Goal: Transaction & Acquisition: Book appointment/travel/reservation

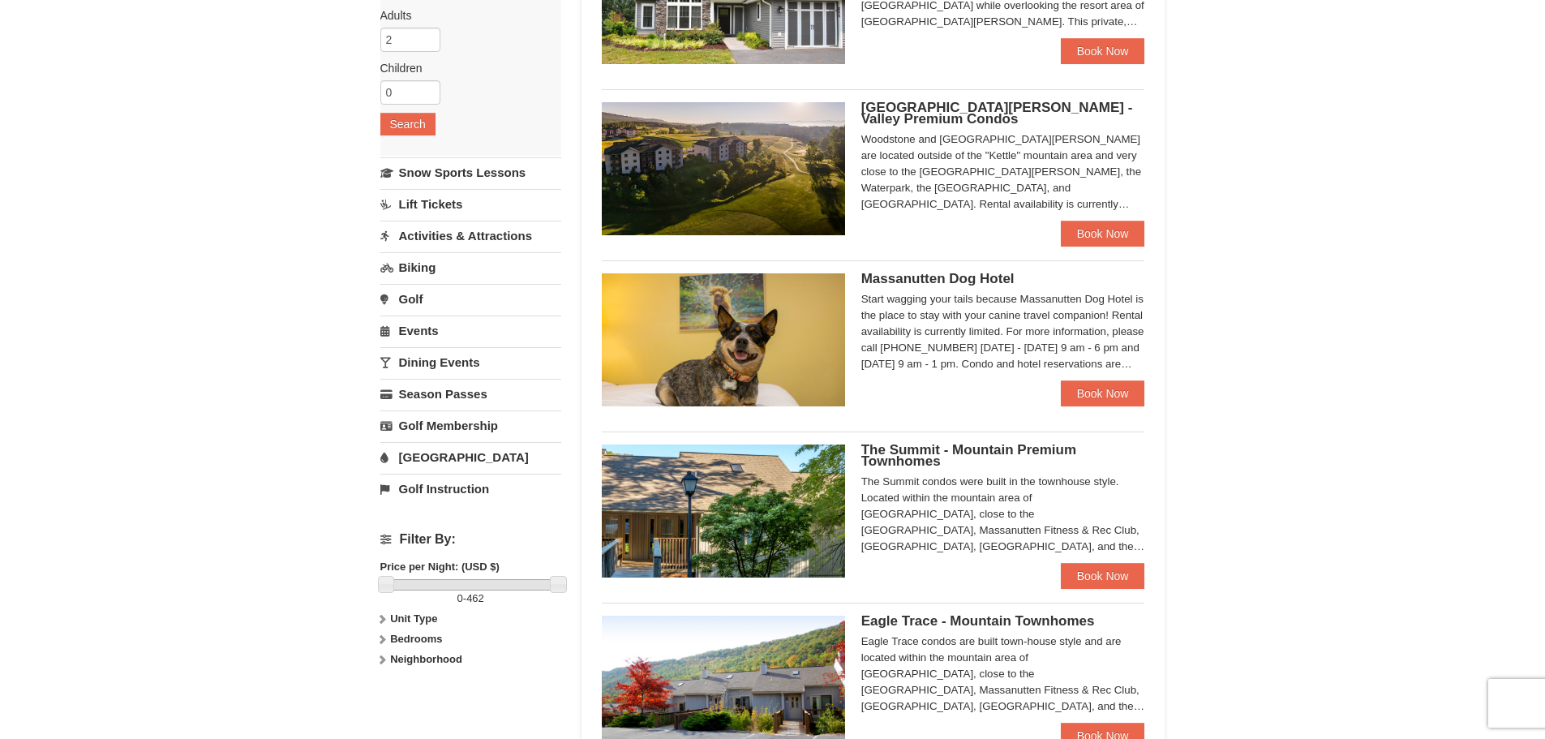
scroll to position [270, 0]
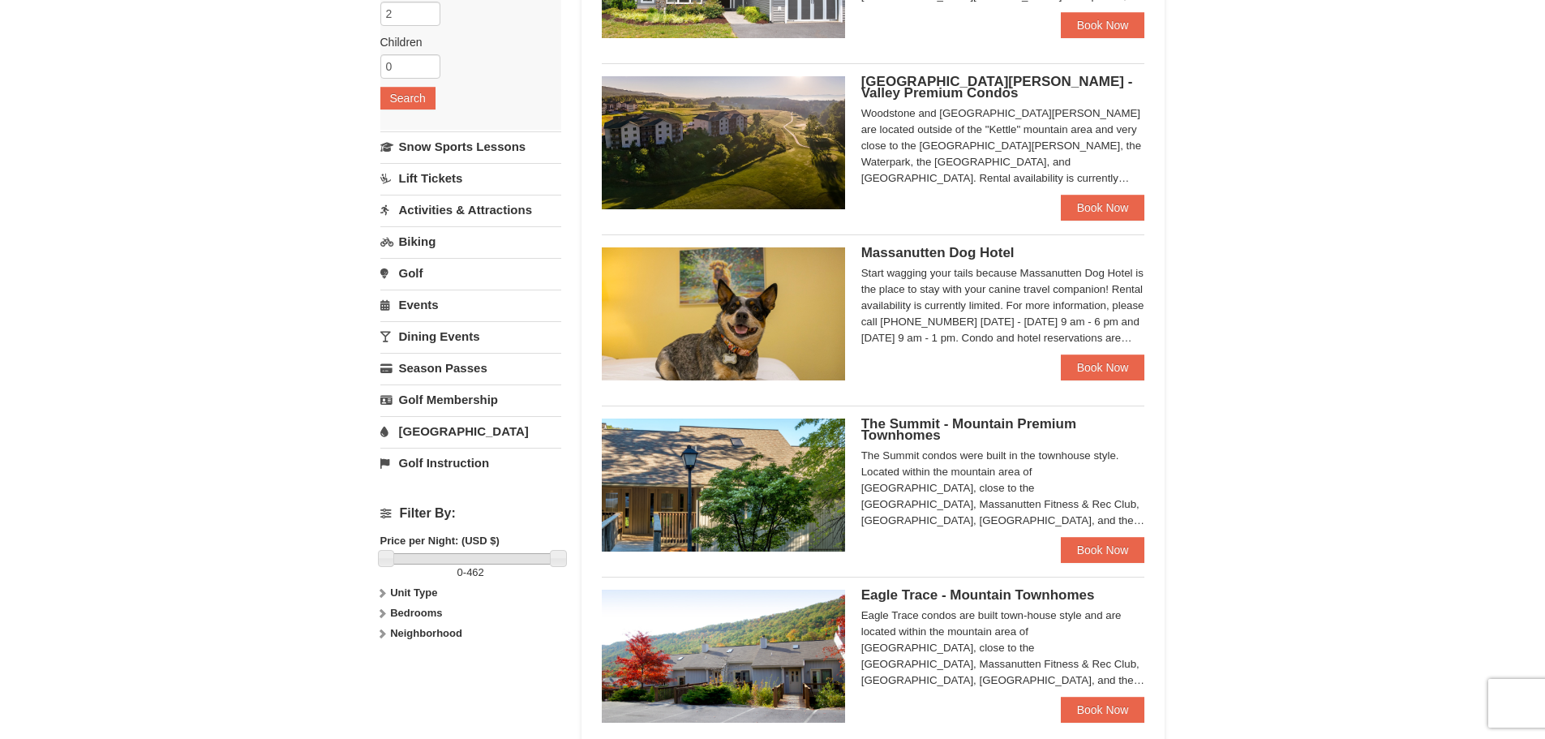
click at [1004, 248] on span "Massanutten Dog Hotel" at bounding box center [937, 252] width 153 height 15
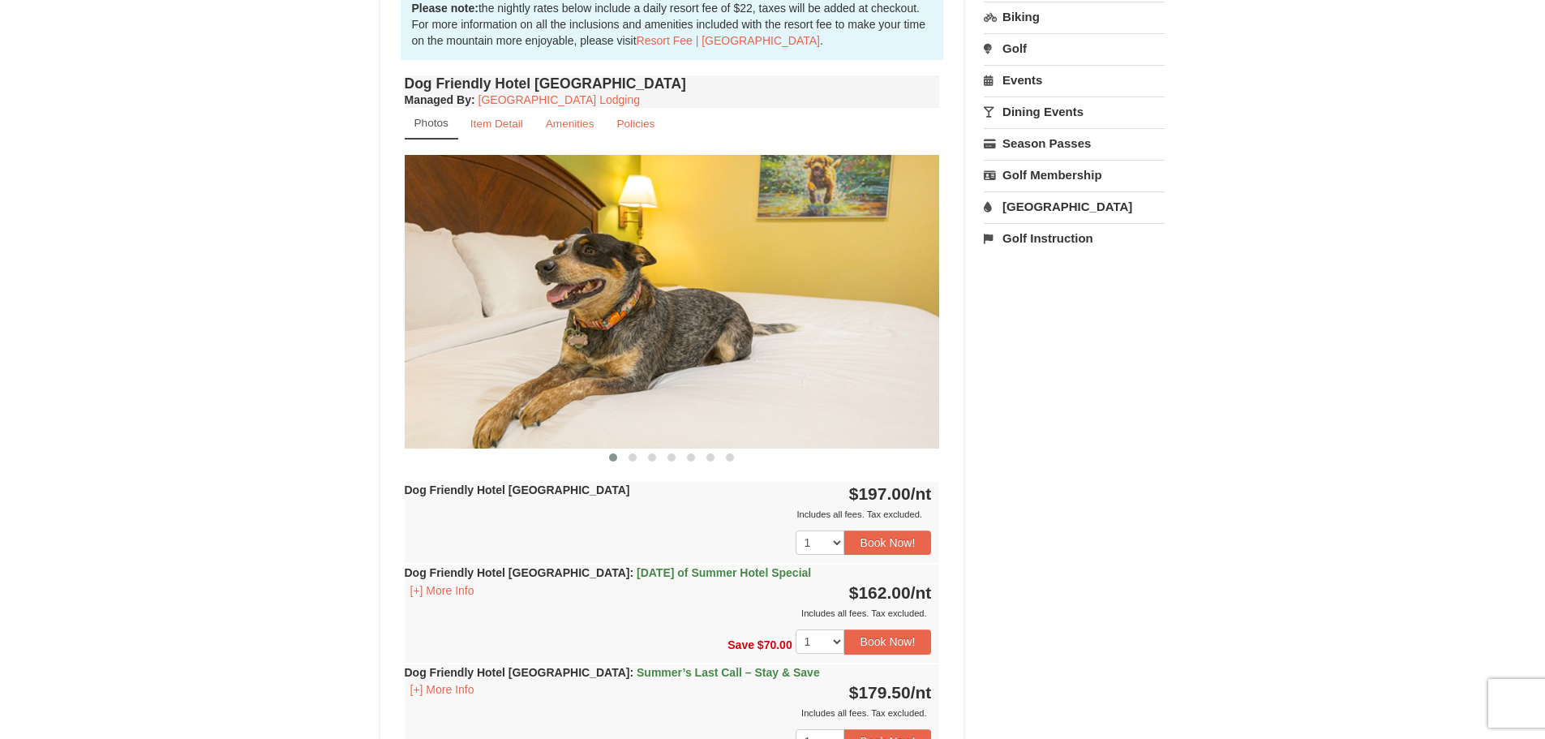
scroll to position [486, 0]
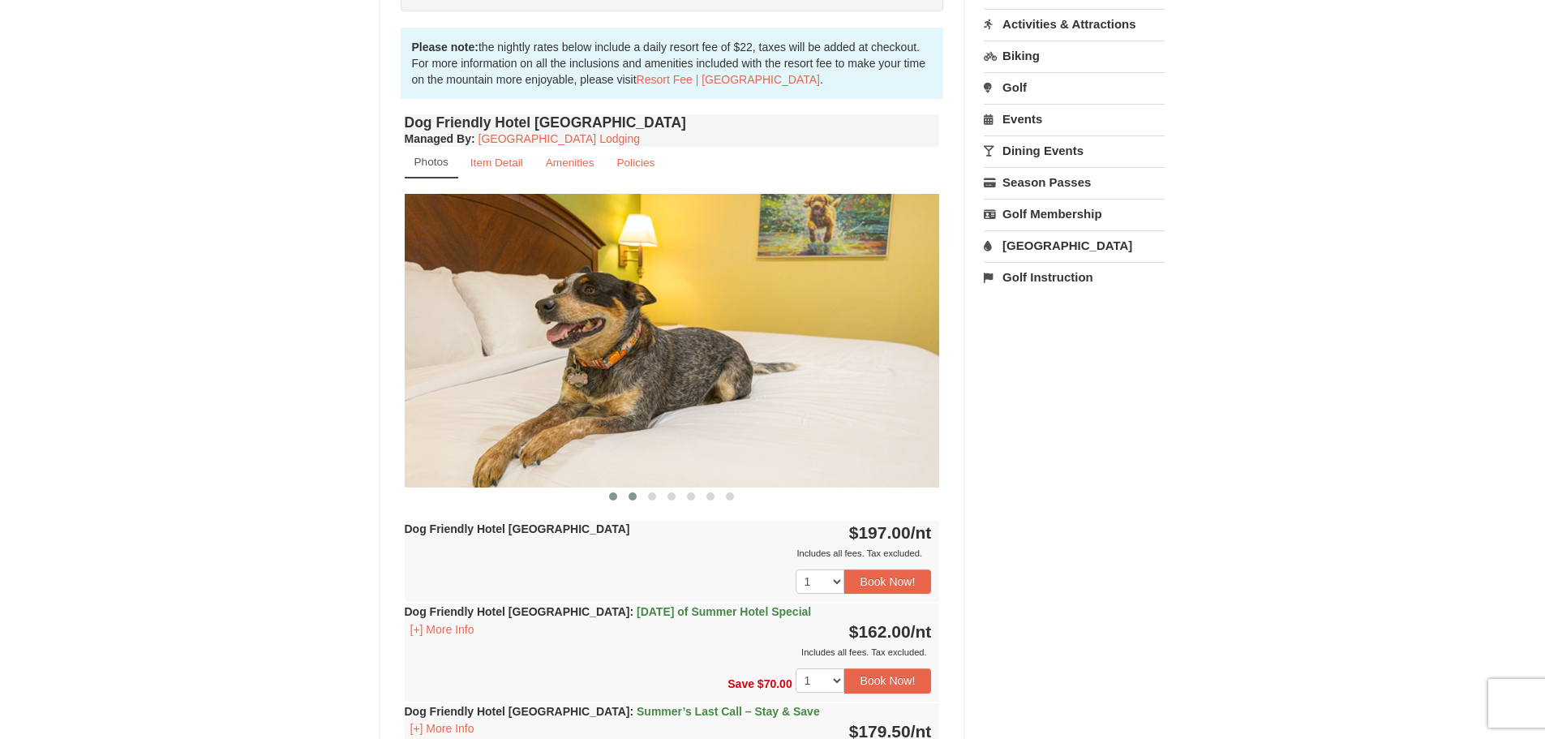
click at [637, 496] on button at bounding box center [632, 496] width 19 height 16
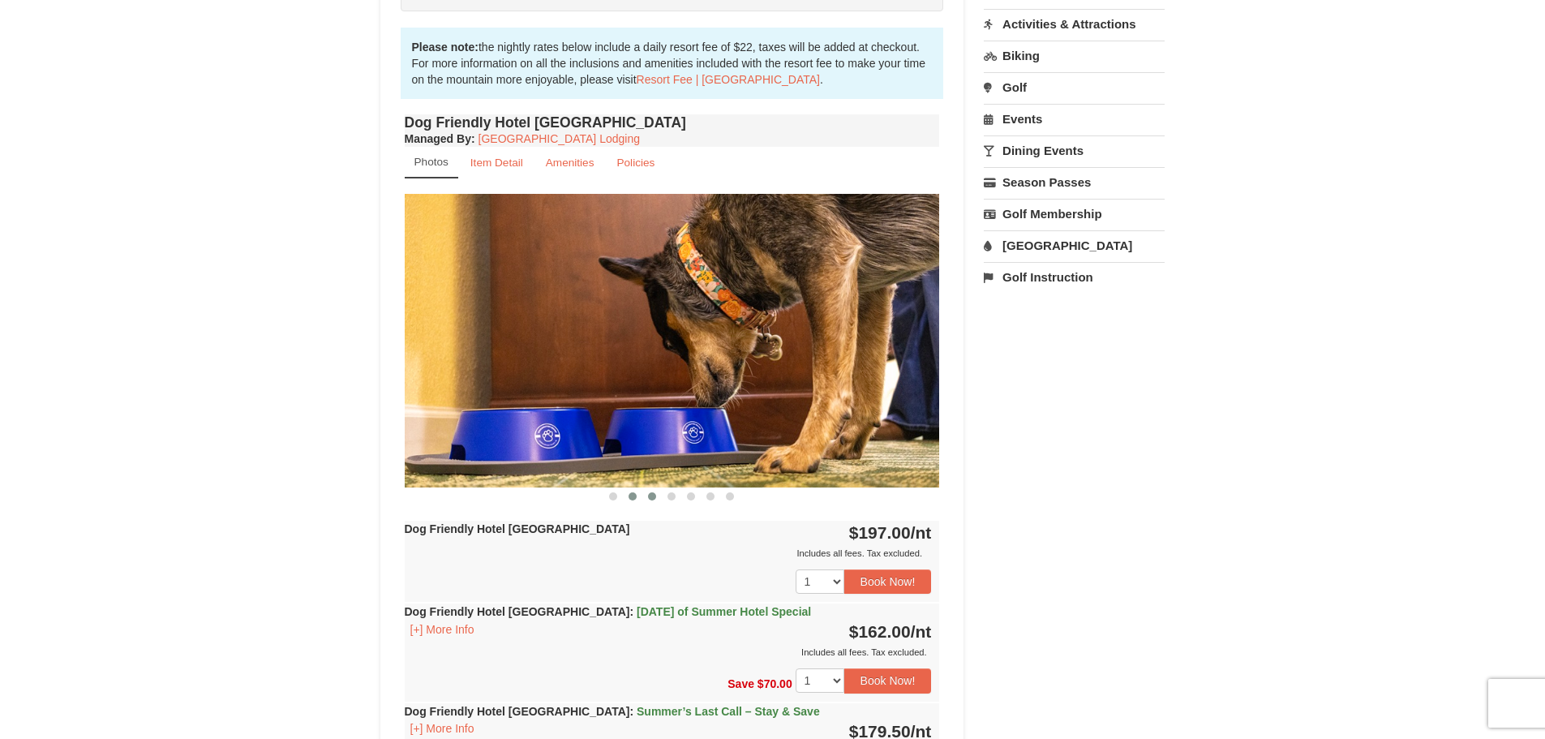
click at [654, 496] on span at bounding box center [652, 496] width 8 height 8
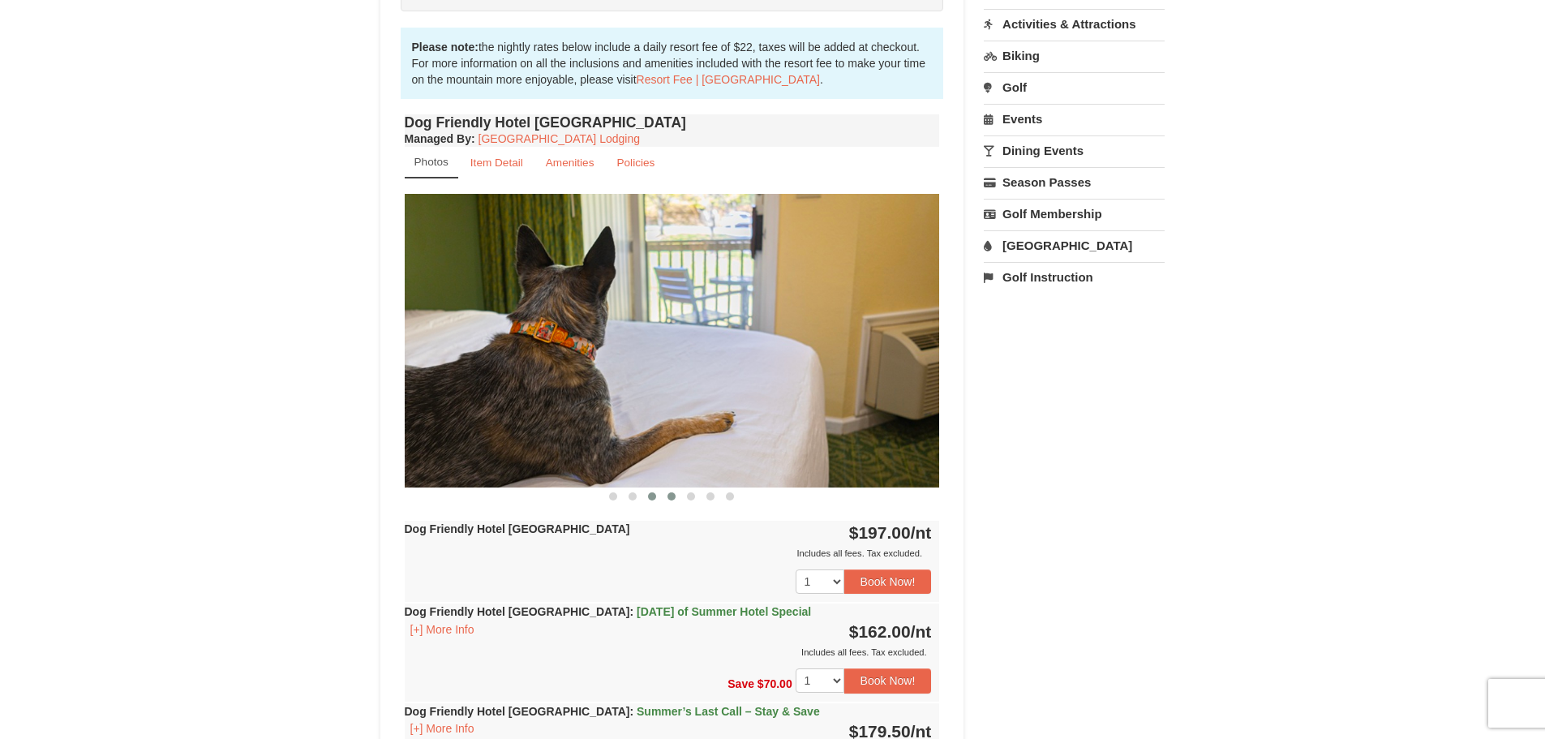
click at [675, 496] on span at bounding box center [671, 496] width 8 height 8
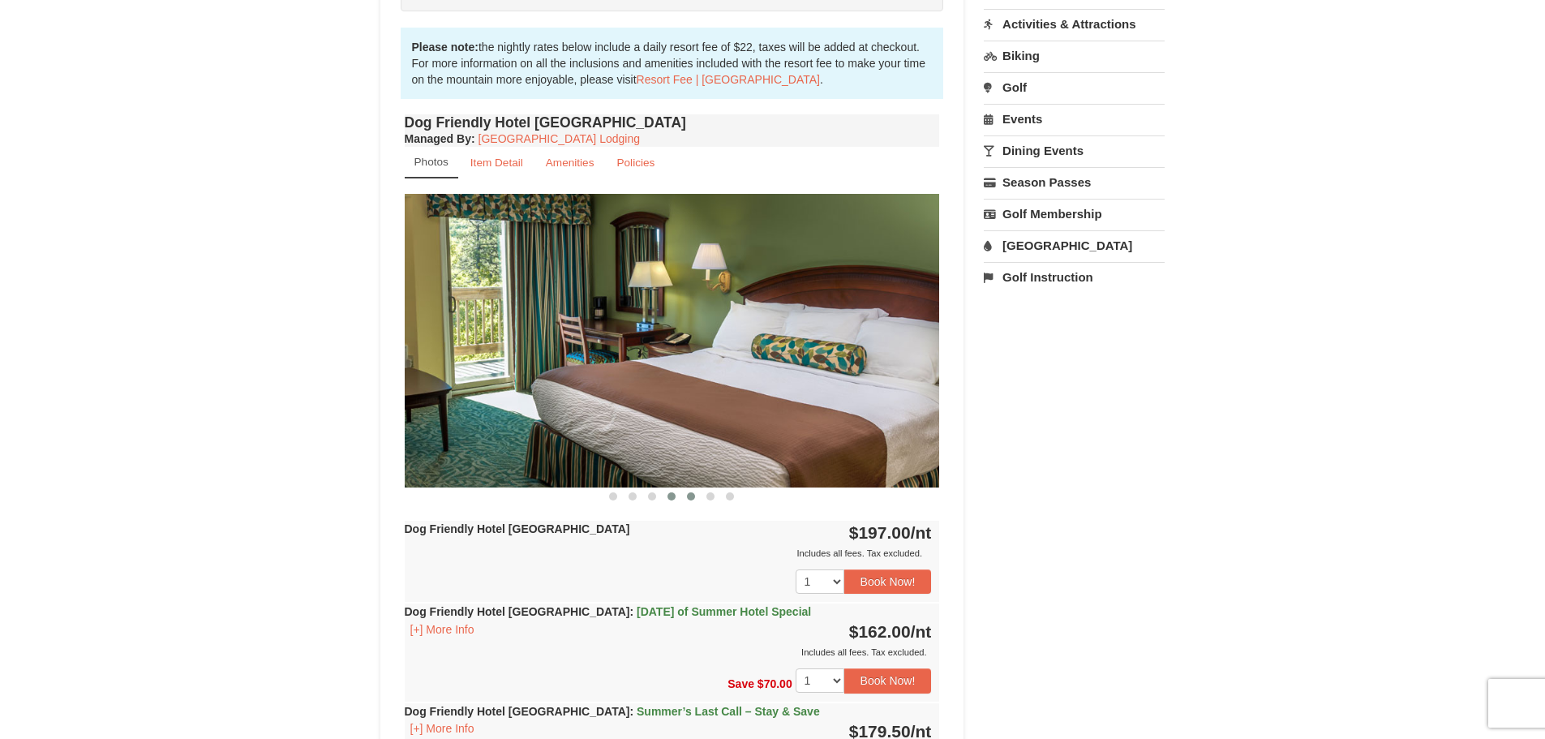
click at [691, 497] on span at bounding box center [691, 496] width 8 height 8
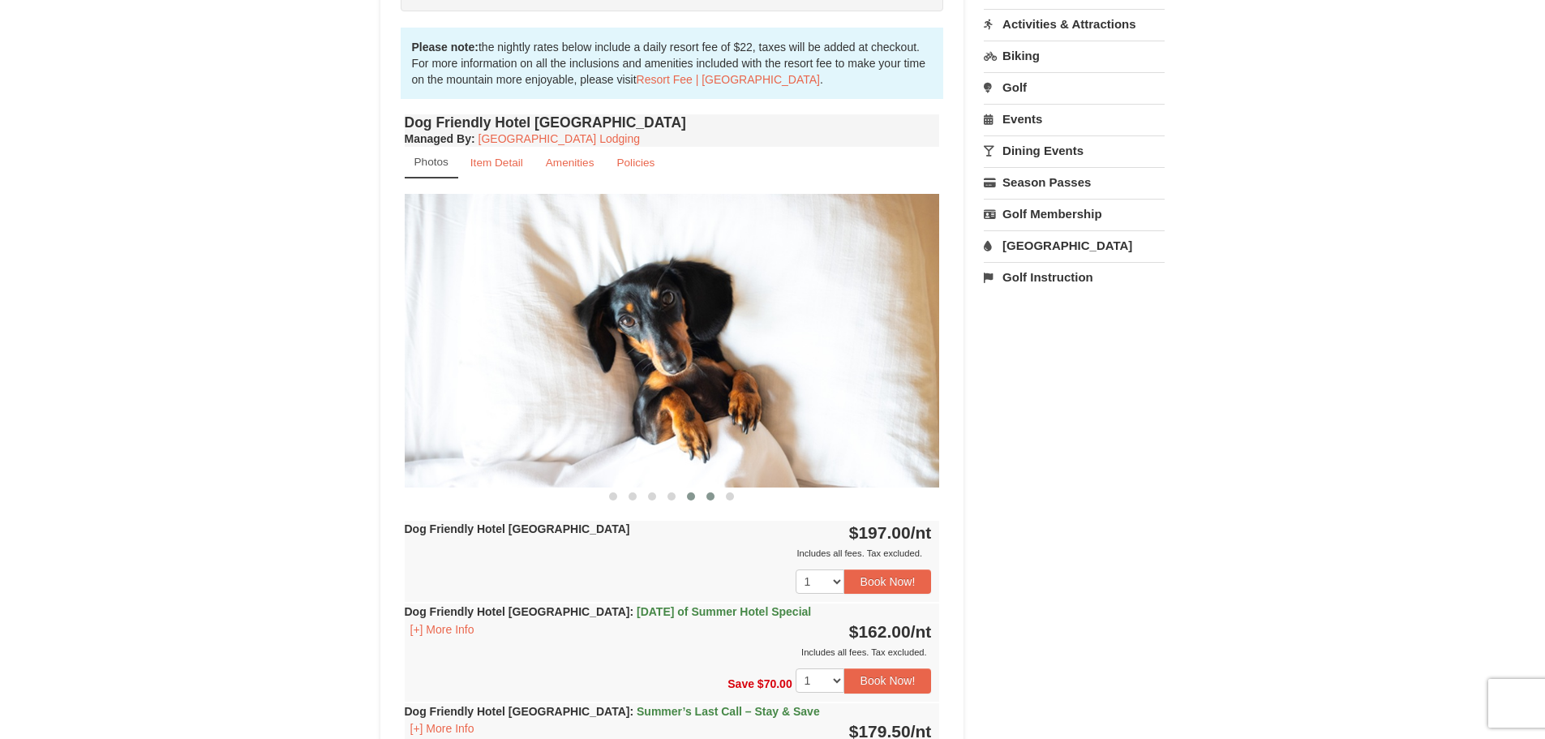
click at [709, 498] on span at bounding box center [710, 496] width 8 height 8
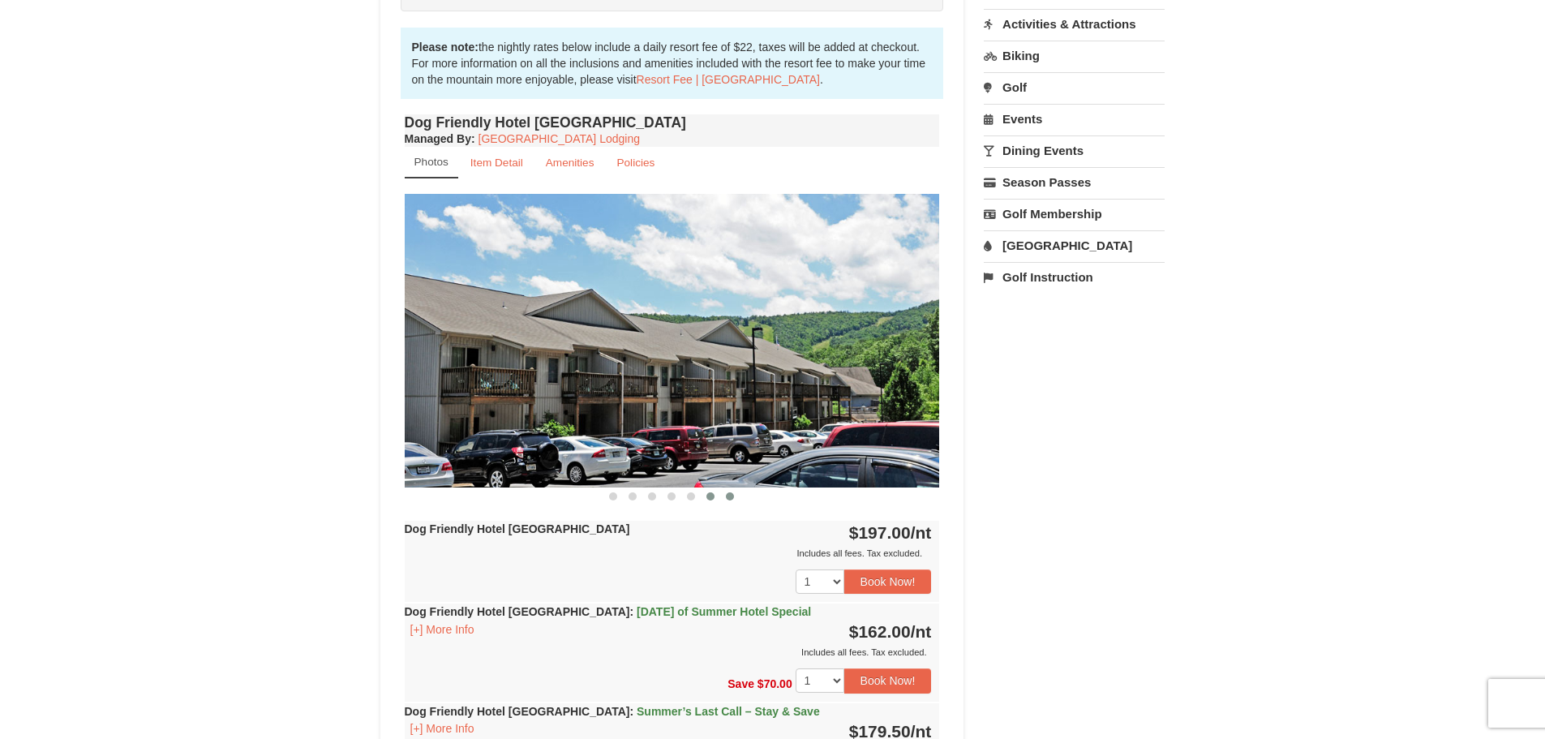
click at [727, 498] on span at bounding box center [730, 496] width 8 height 8
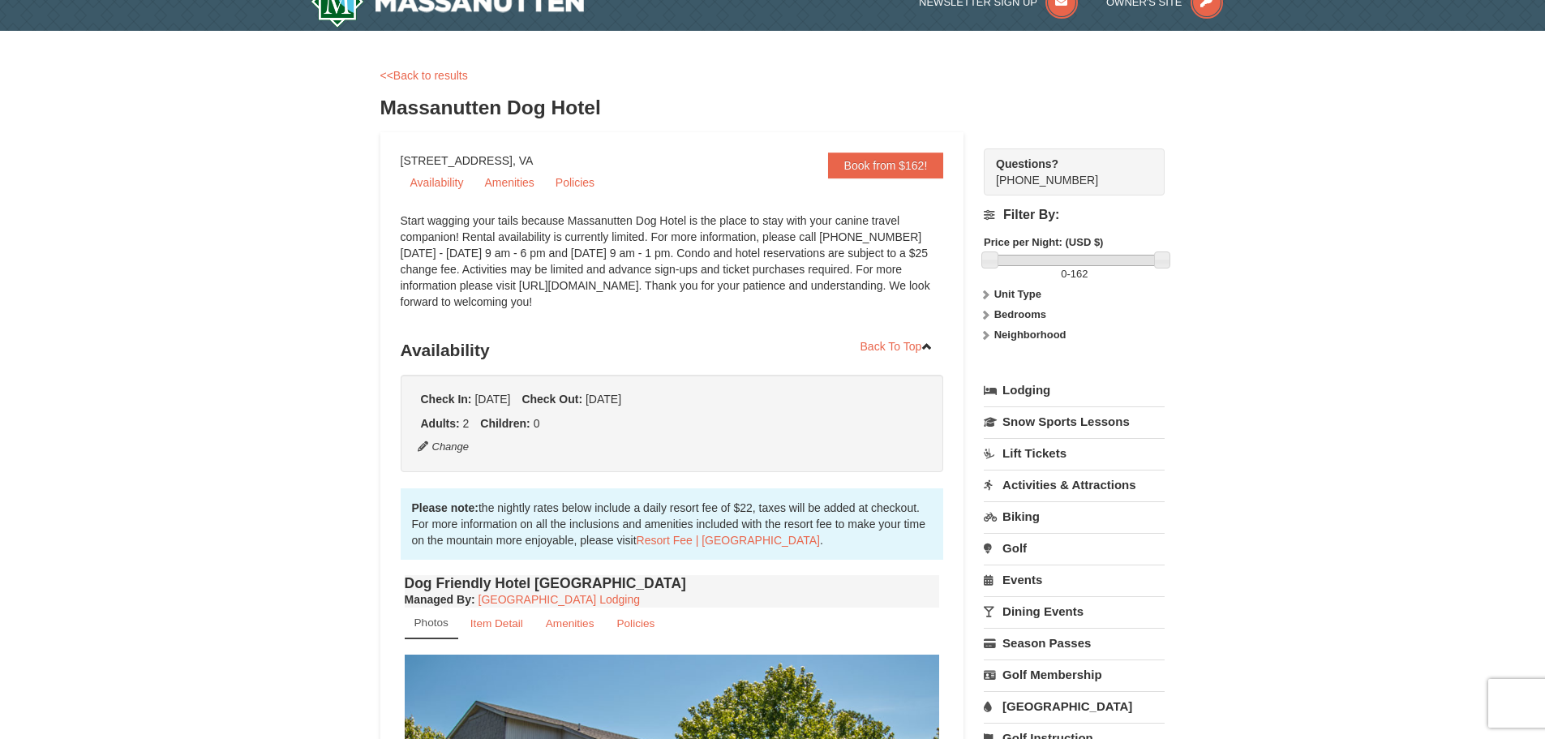
scroll to position [0, 0]
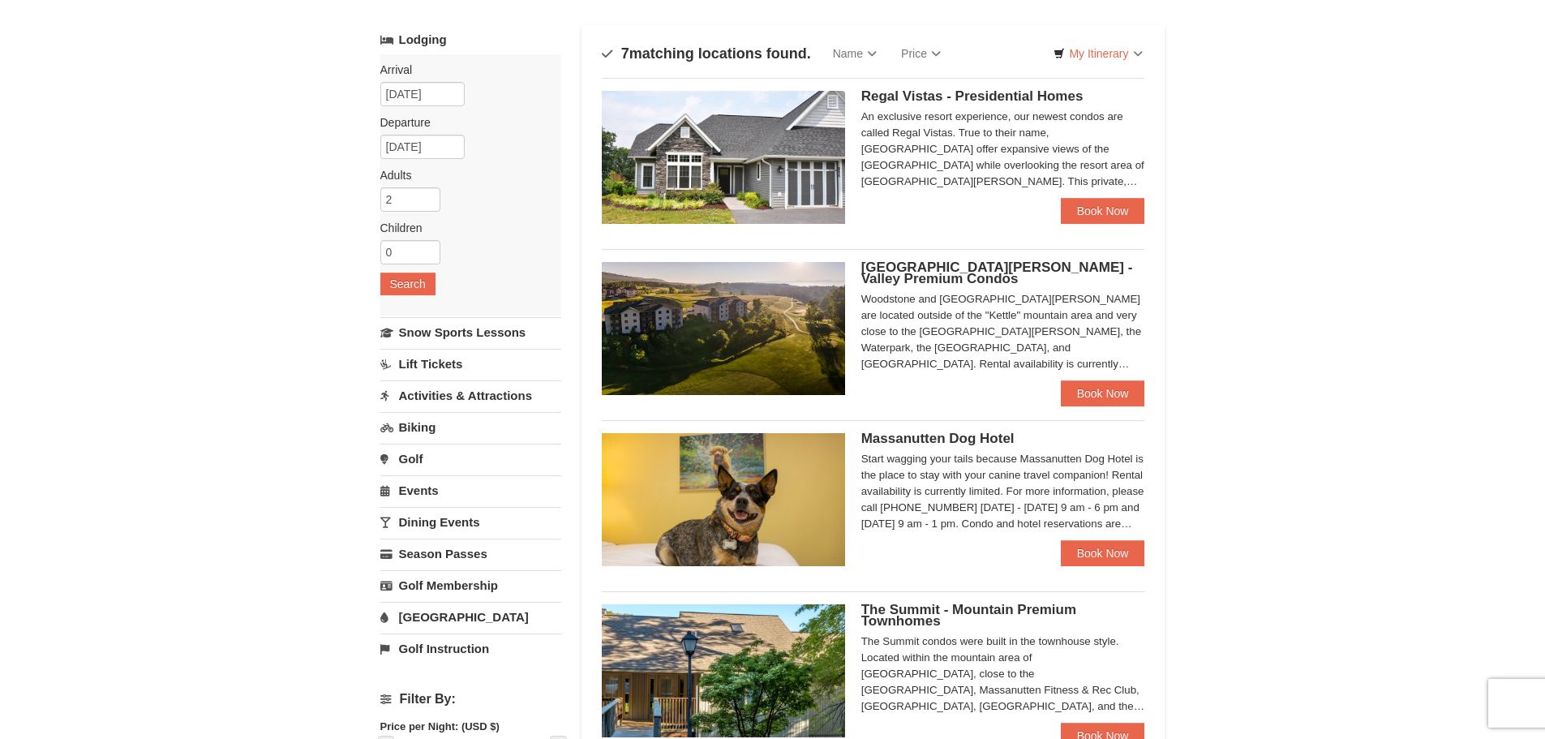
scroll to position [108, 0]
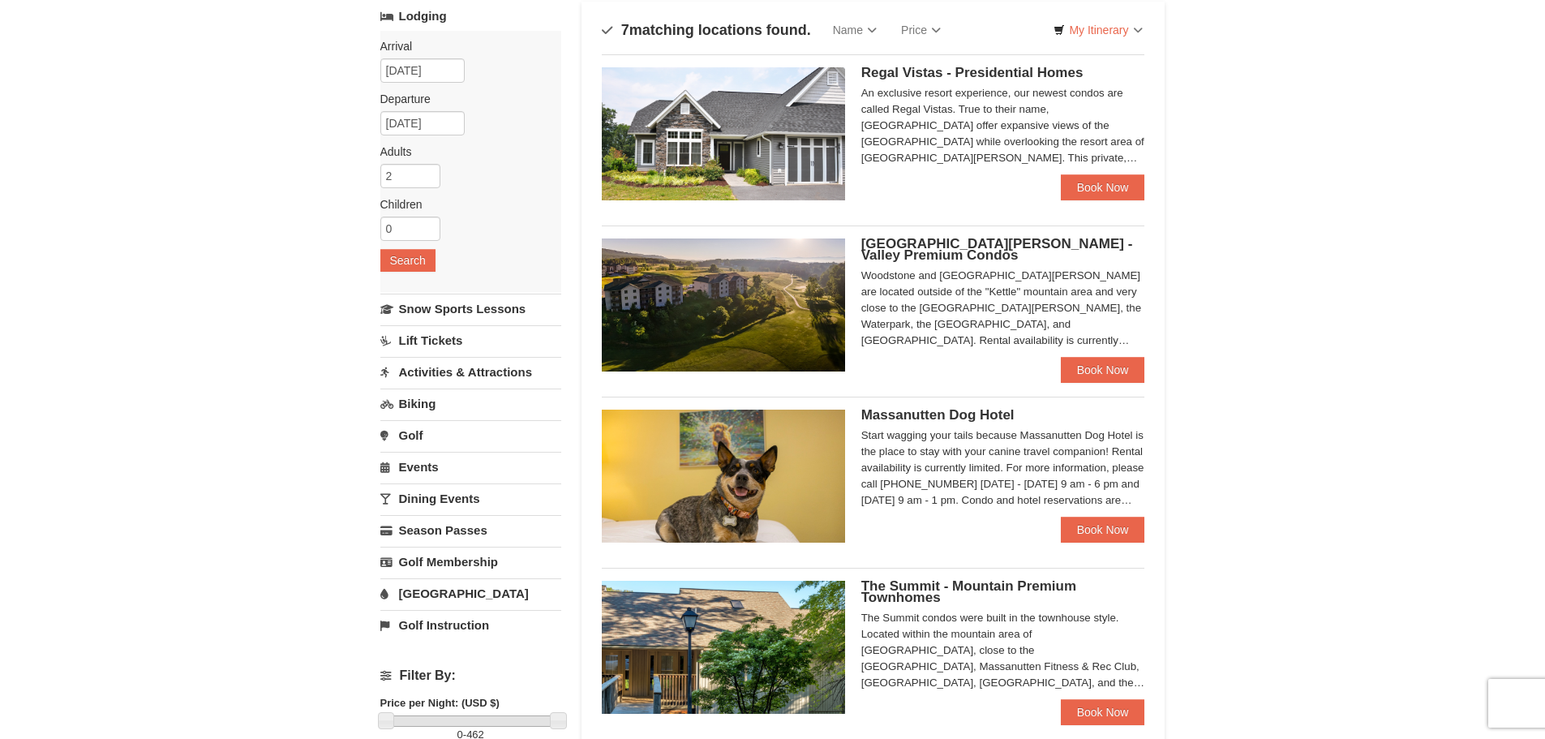
click at [447, 435] on link "Golf" at bounding box center [470, 435] width 181 height 30
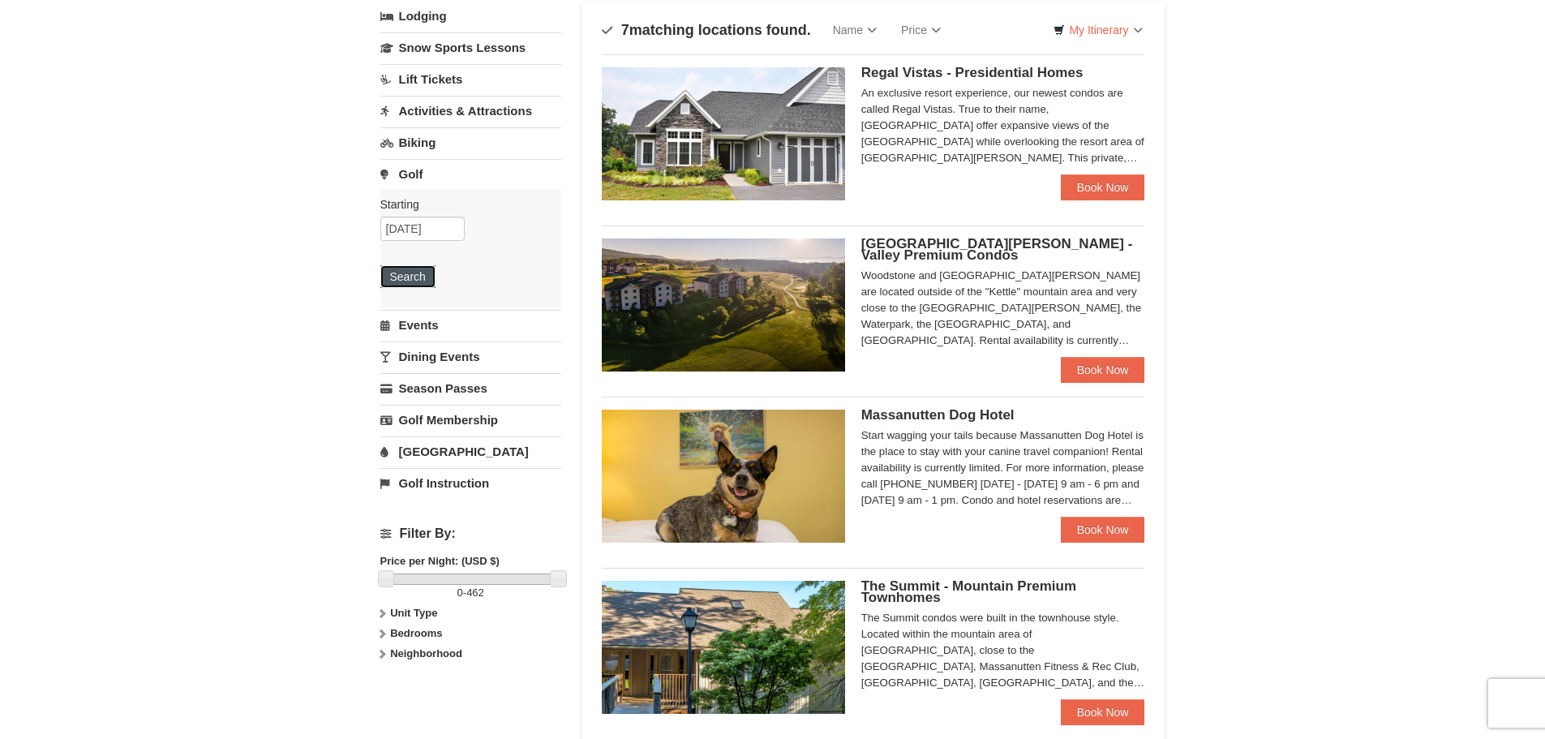
click at [392, 271] on button "Search" at bounding box center [407, 276] width 55 height 23
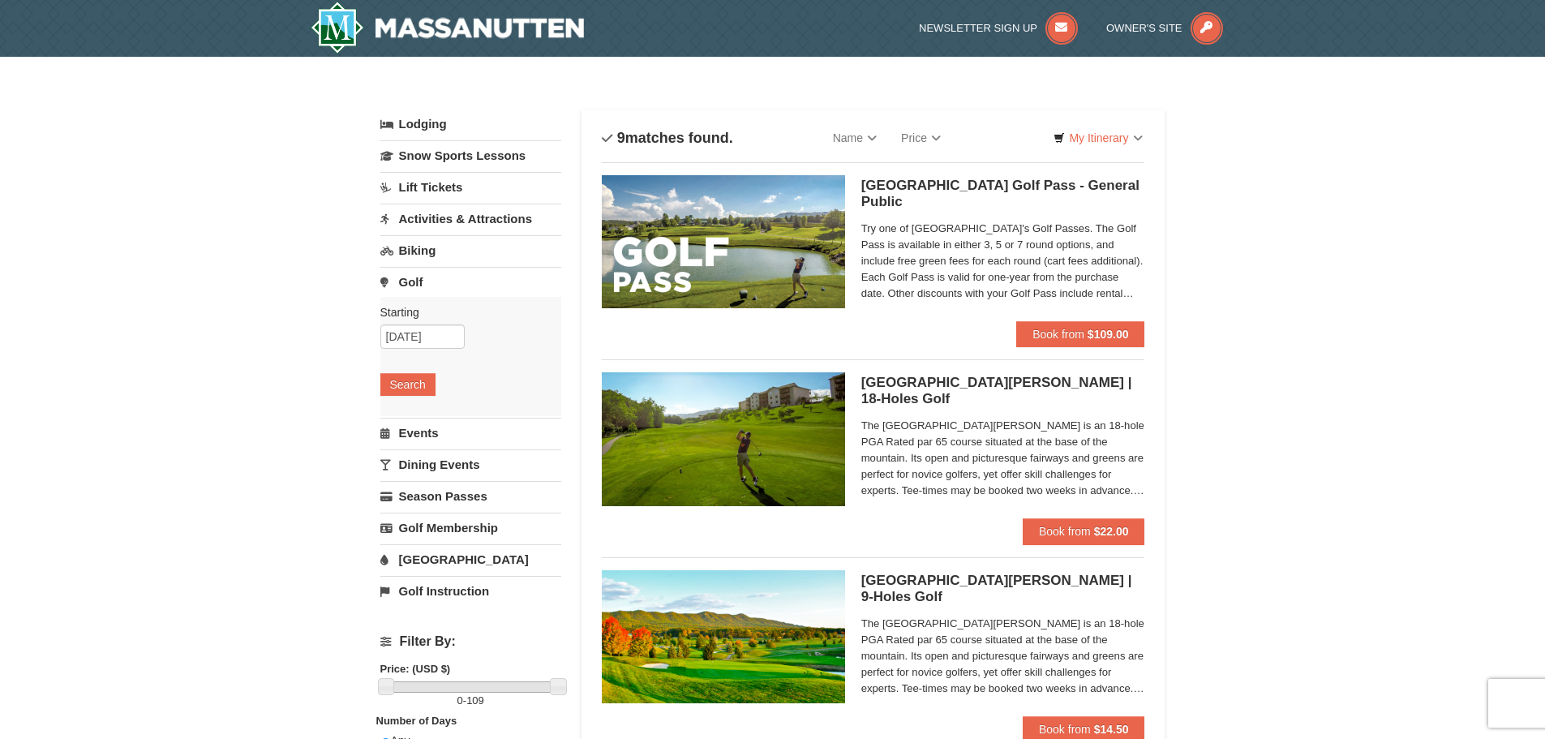
scroll to position [54, 0]
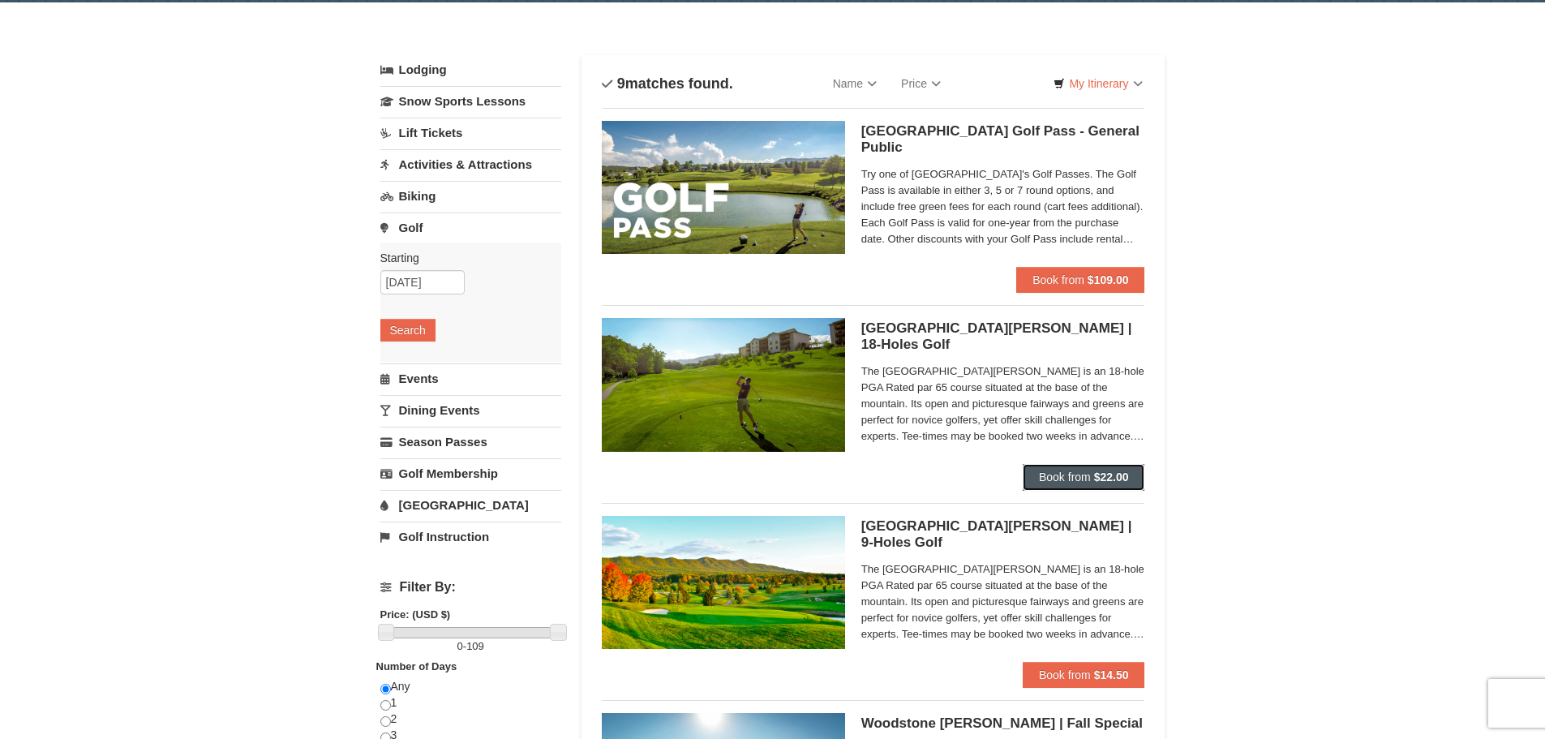
click at [1049, 472] on span "Book from" at bounding box center [1065, 476] width 52 height 13
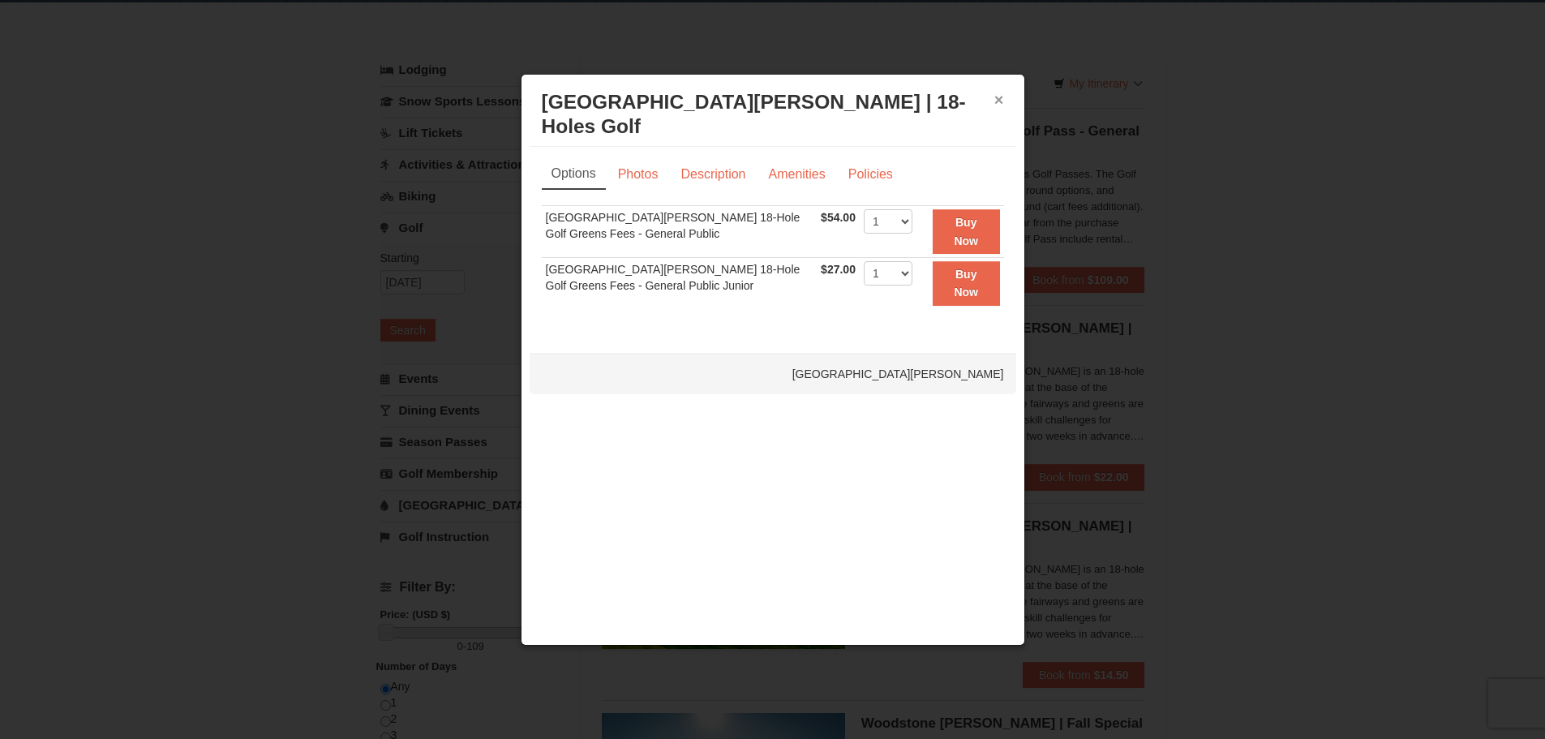
click at [996, 93] on button "×" at bounding box center [999, 100] width 10 height 16
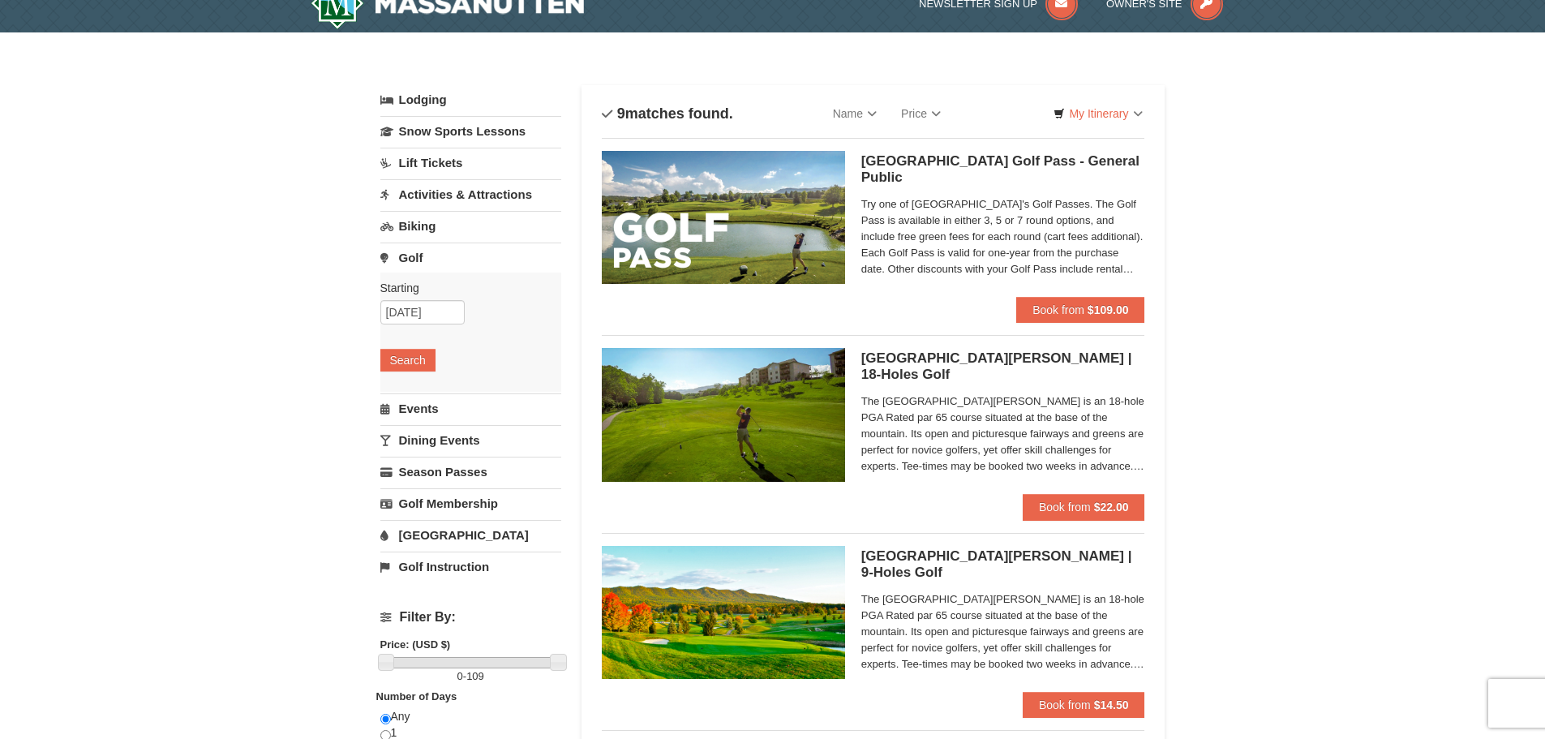
scroll to position [0, 0]
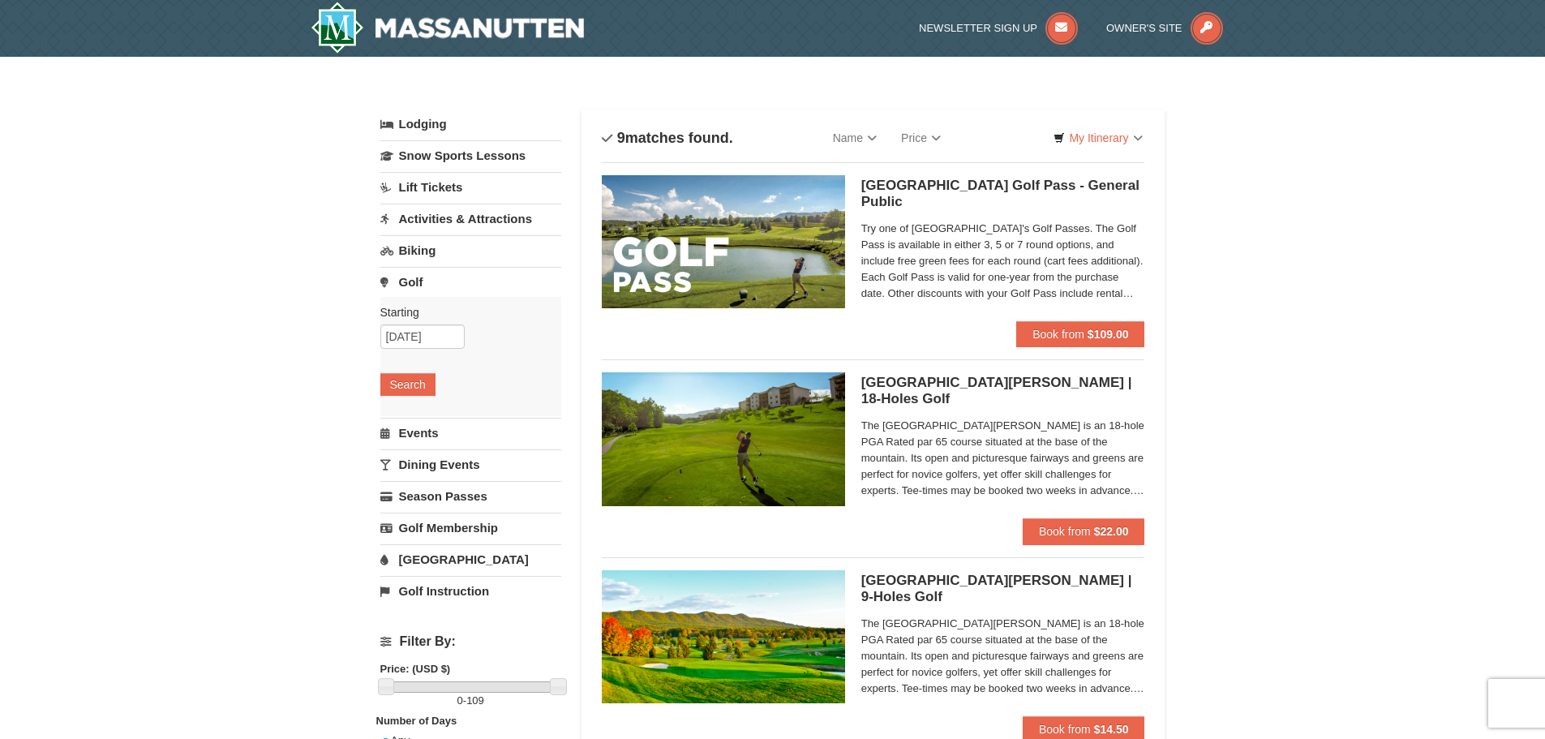
click at [429, 127] on link "Lodging" at bounding box center [470, 123] width 181 height 29
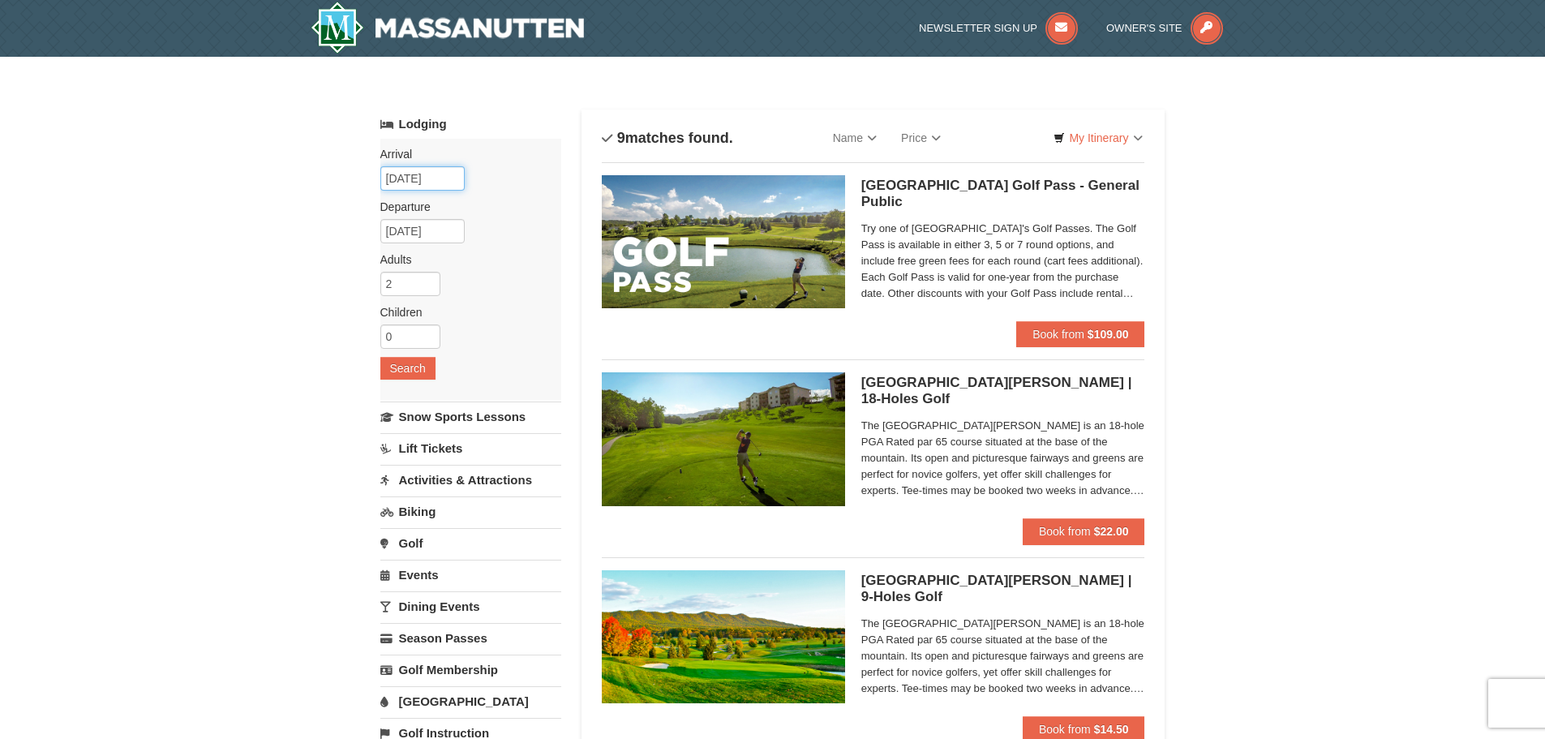
click at [422, 174] on input "09/19/2025" at bounding box center [422, 178] width 84 height 24
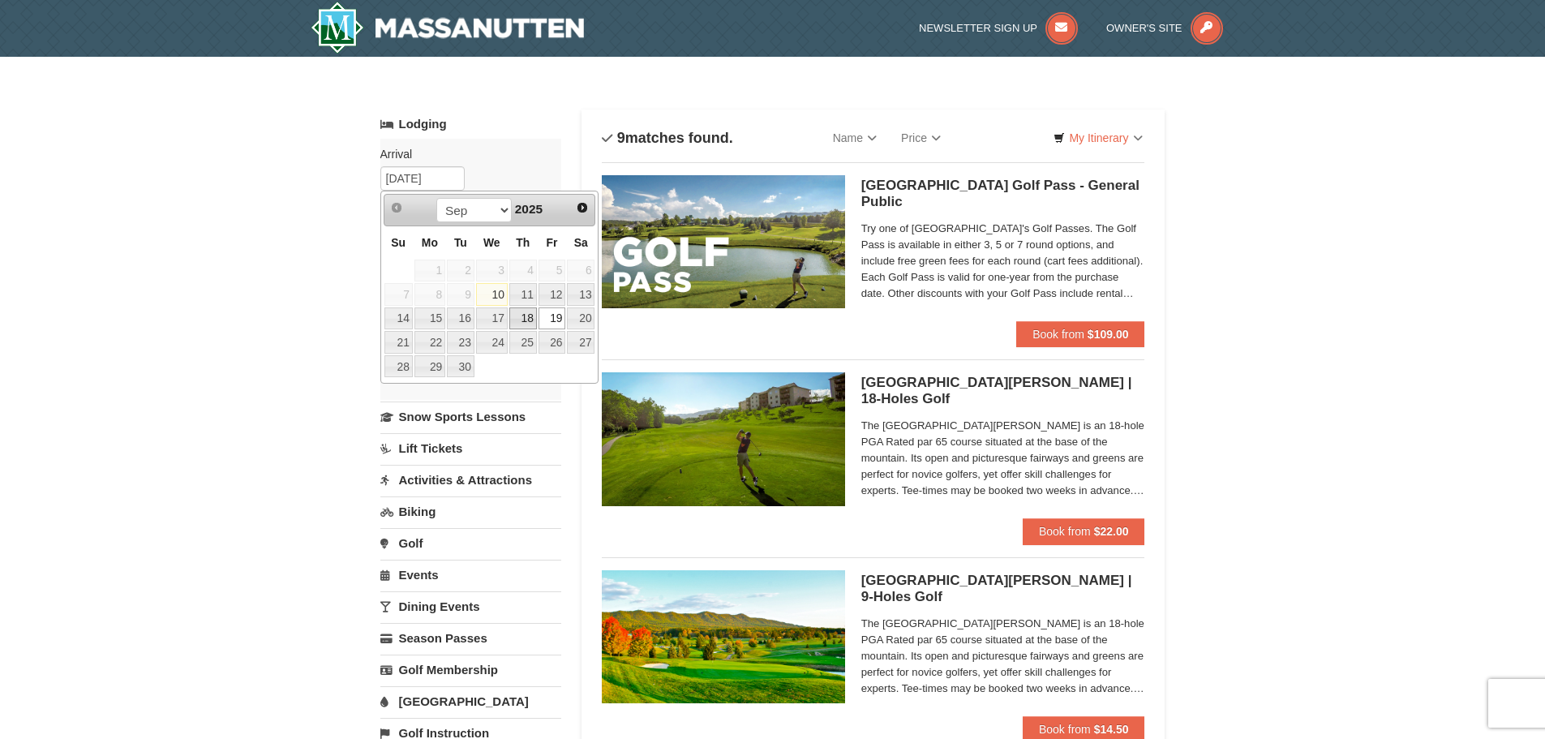
click at [521, 317] on link "18" at bounding box center [523, 318] width 28 height 23
type input "[DATE]"
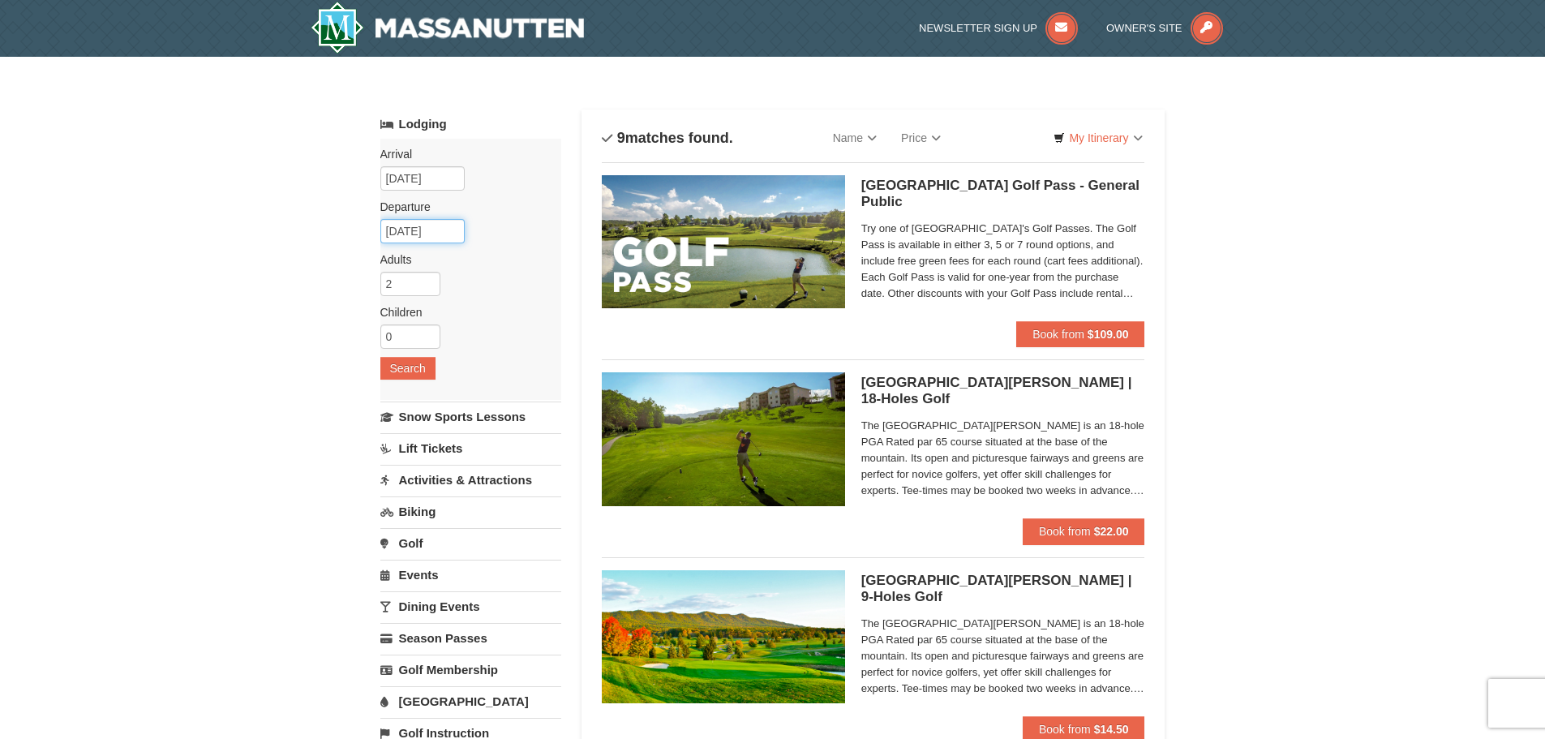
click at [431, 227] on input "09/21/2025" at bounding box center [422, 231] width 84 height 24
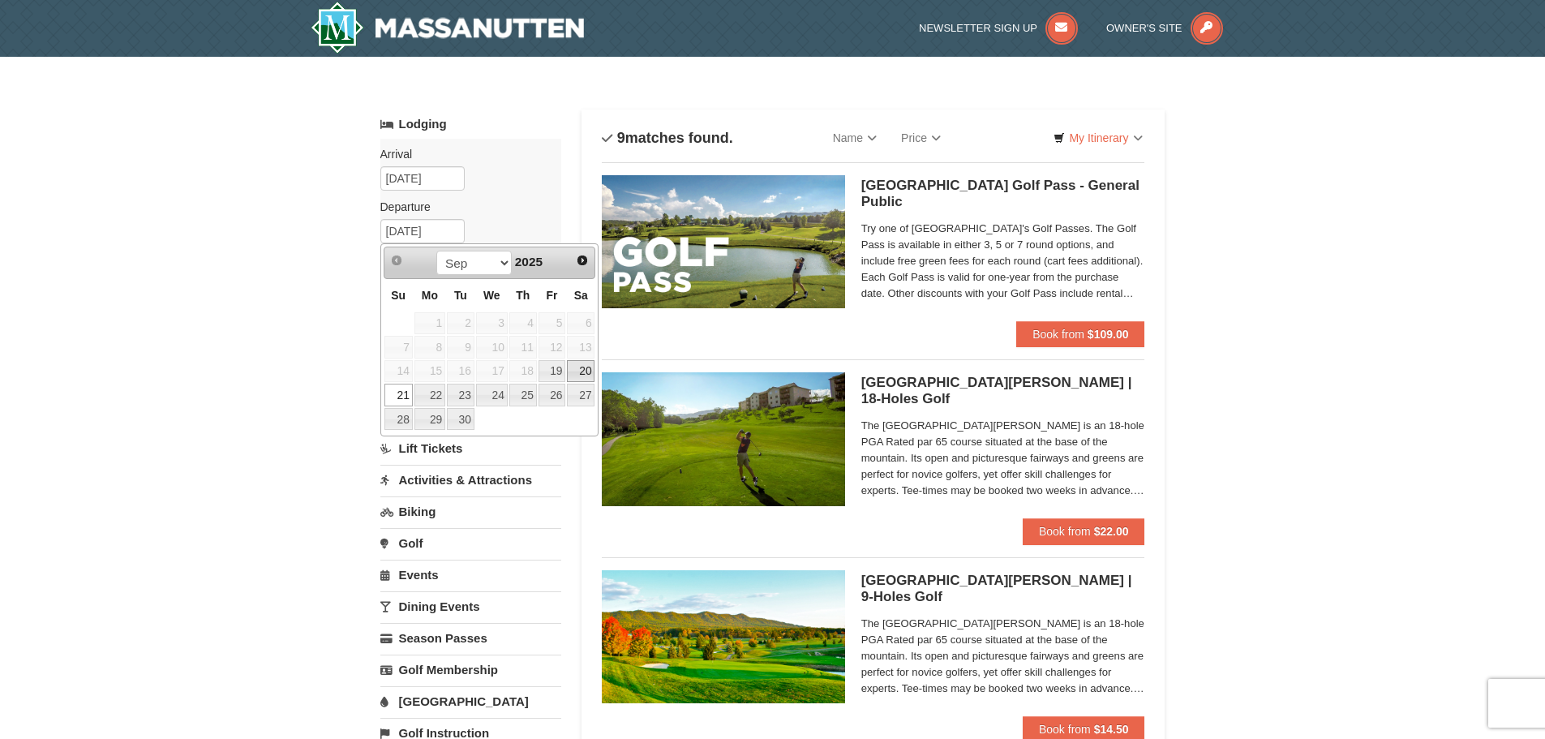
click at [587, 368] on link "20" at bounding box center [581, 371] width 28 height 23
type input "09/20/2025"
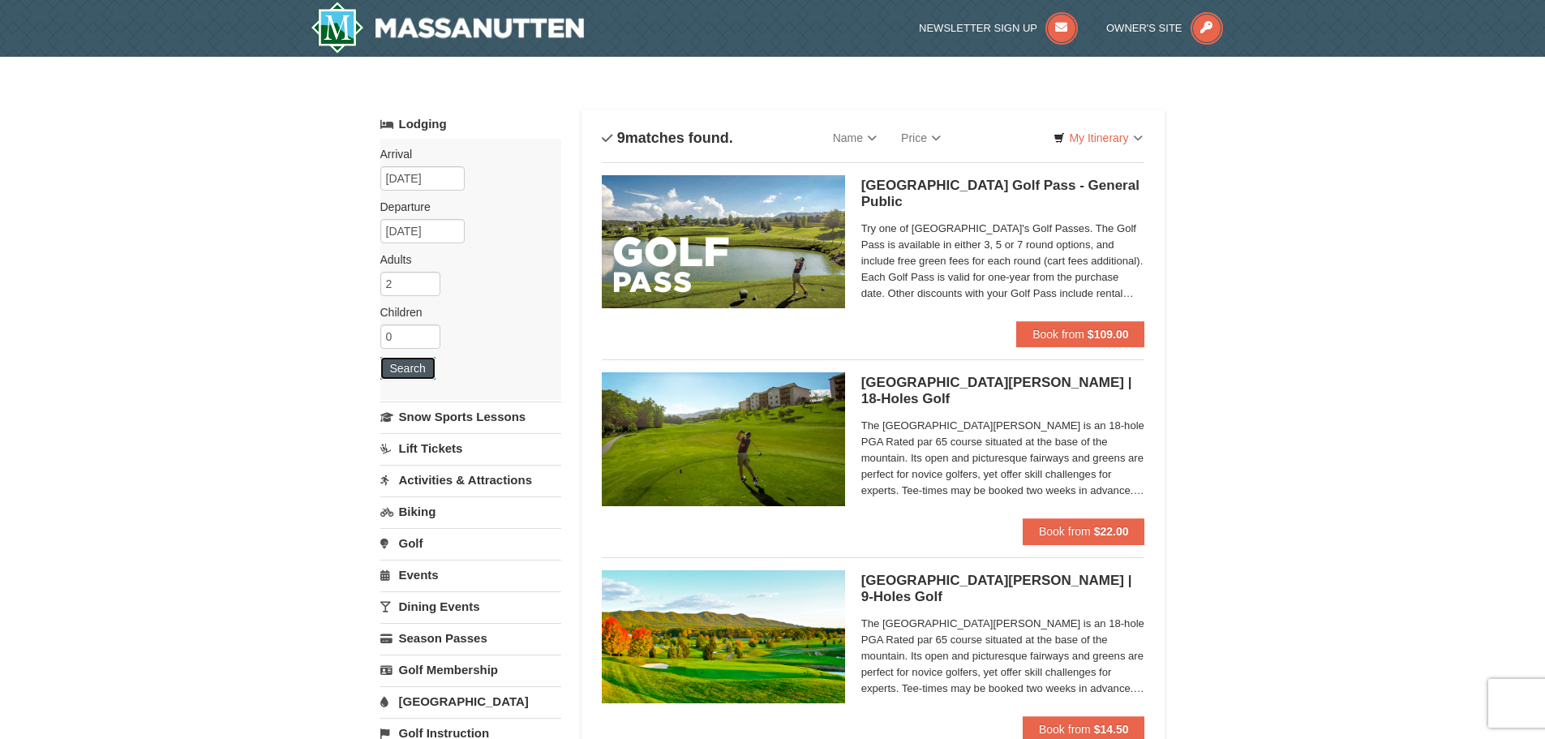
click at [413, 371] on button "Search" at bounding box center [407, 368] width 55 height 23
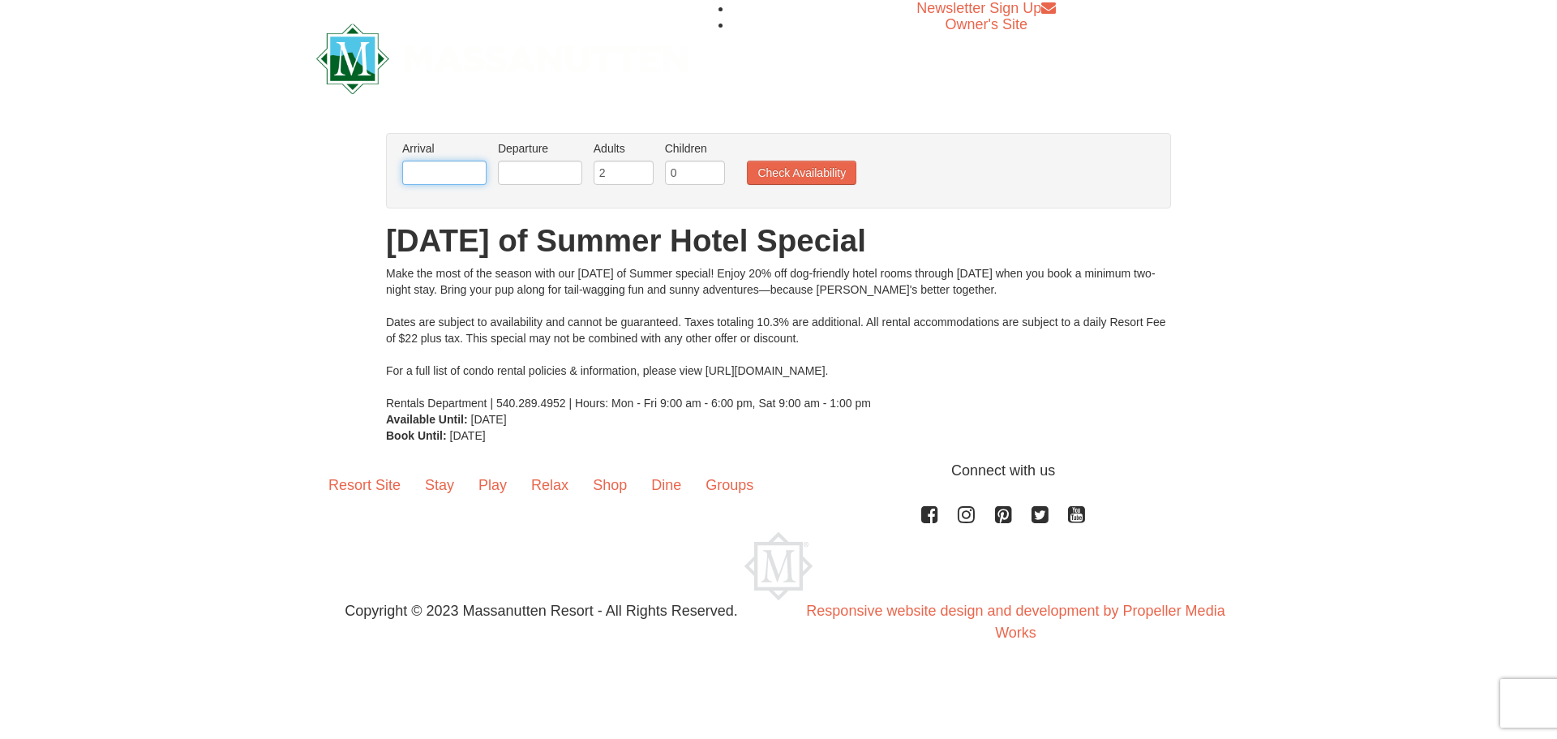
click at [422, 163] on input "text" at bounding box center [444, 173] width 84 height 24
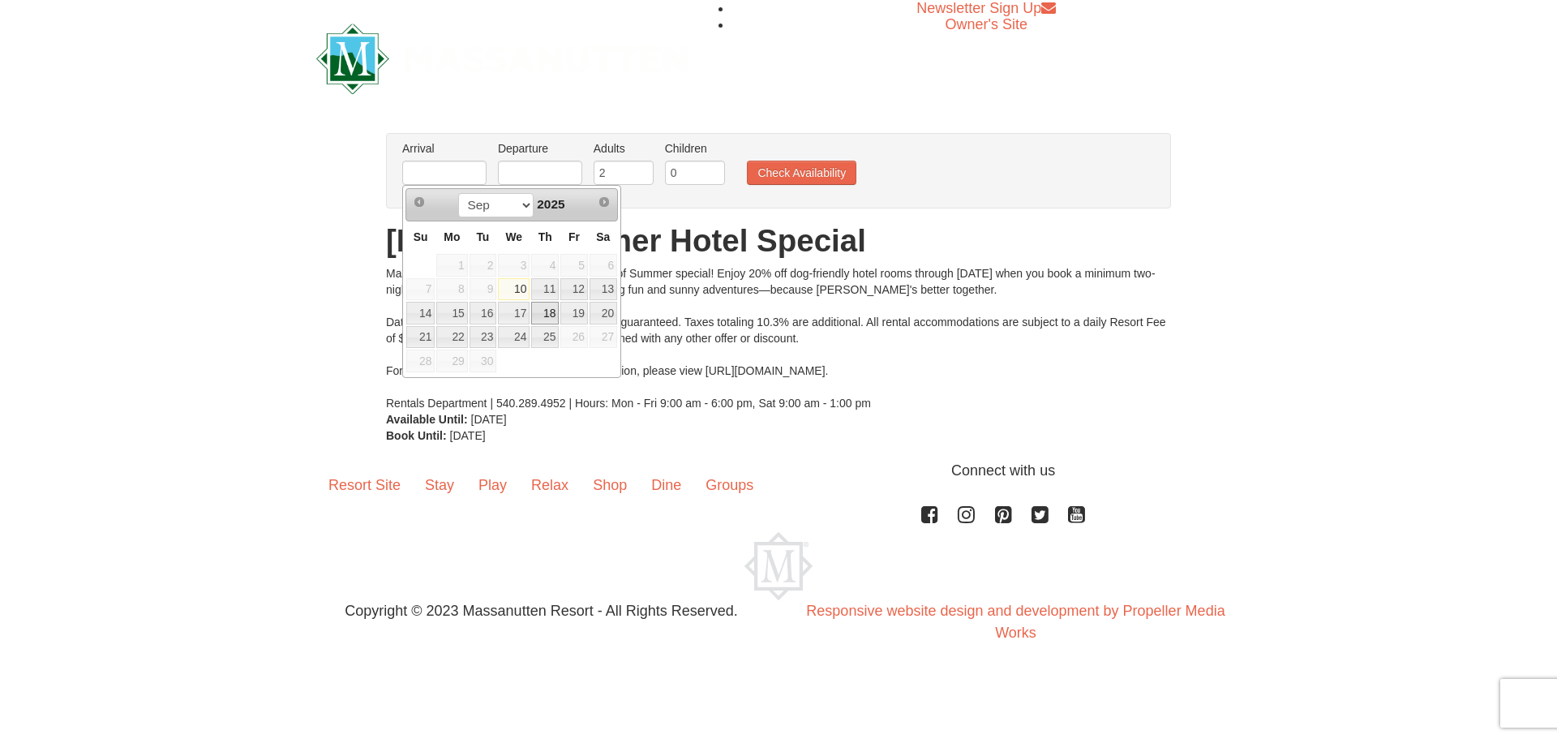
click at [550, 309] on link "18" at bounding box center [545, 313] width 28 height 23
type input "[DATE]"
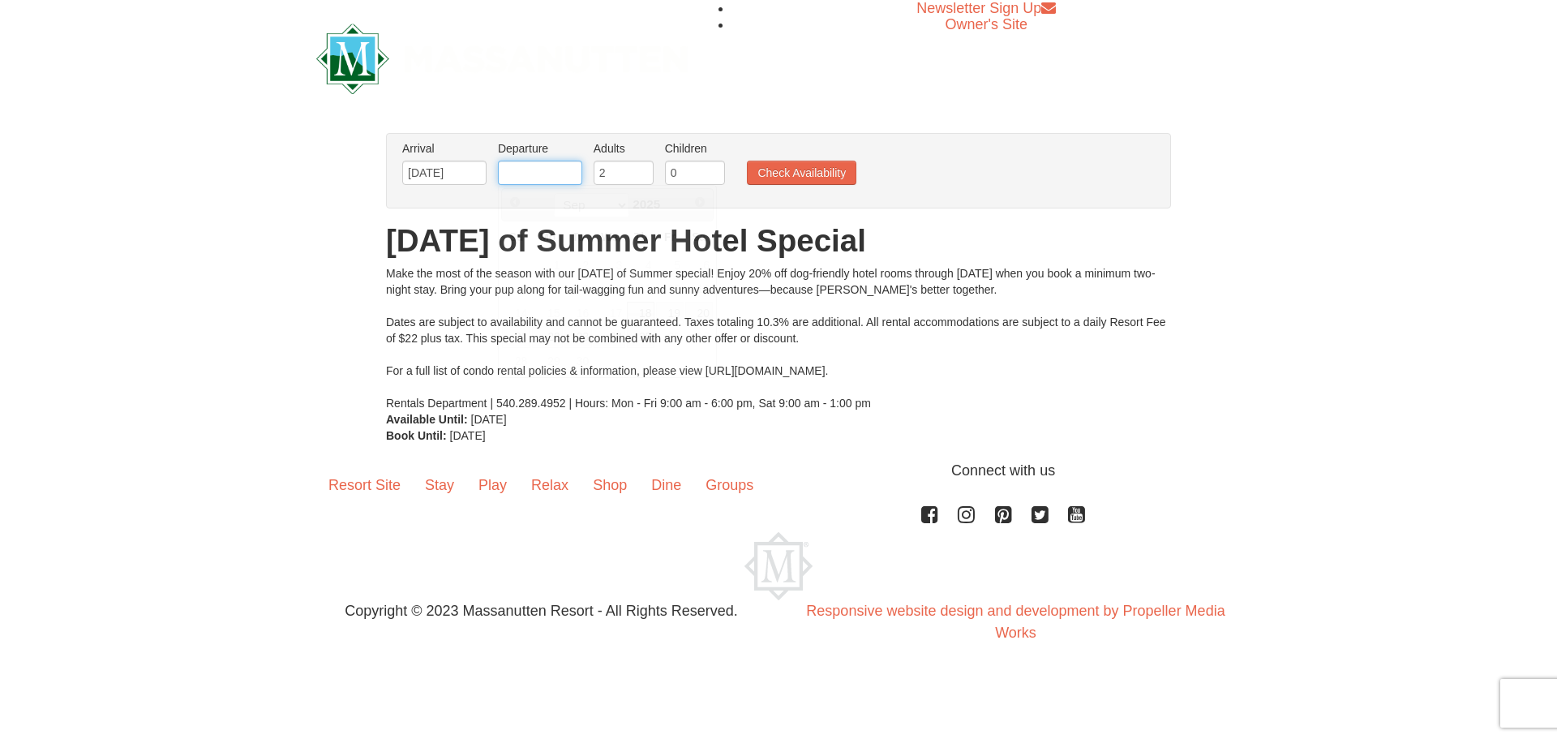
click at [534, 175] on input "text" at bounding box center [540, 173] width 84 height 24
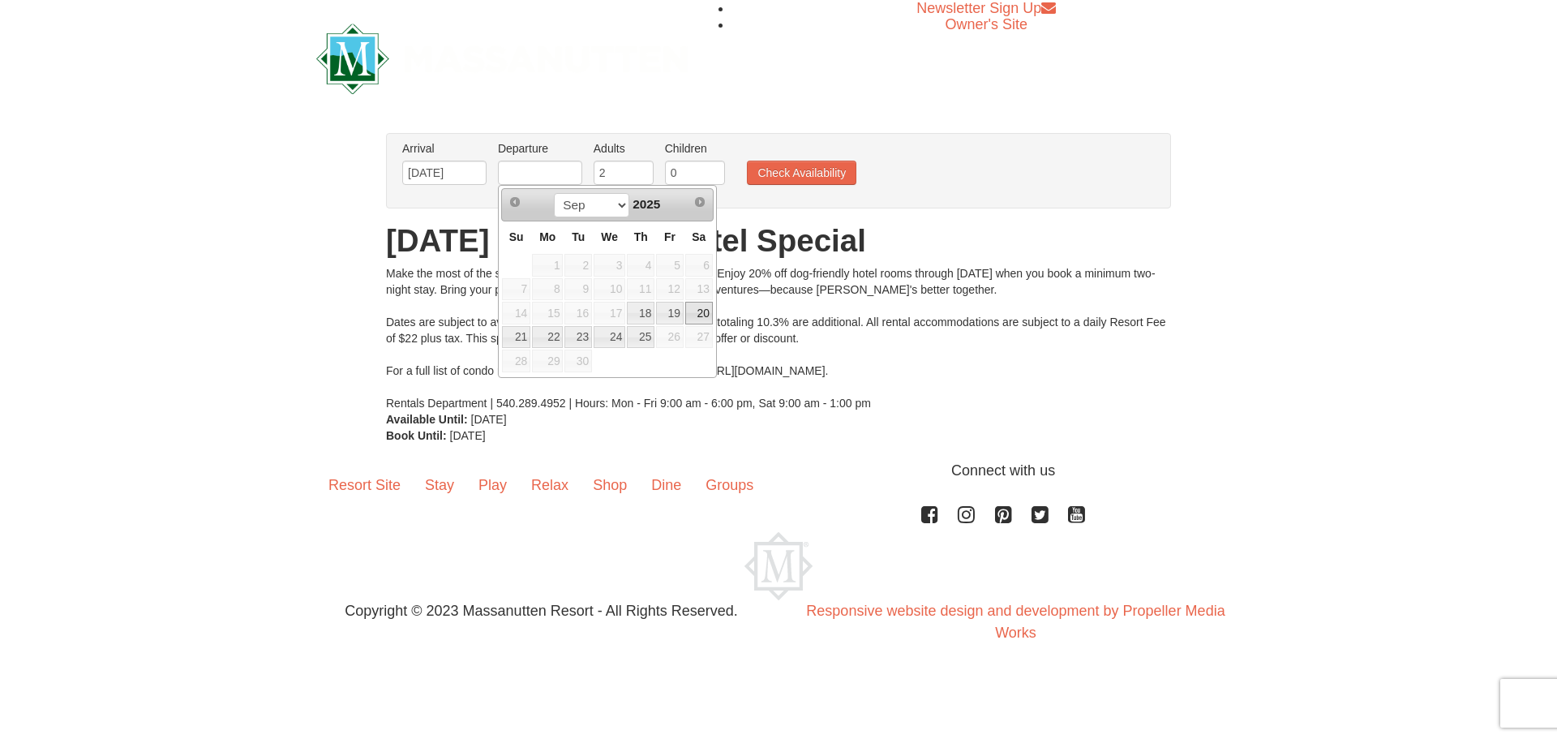
click at [709, 306] on link "20" at bounding box center [699, 313] width 28 height 23
type input "[DATE]"
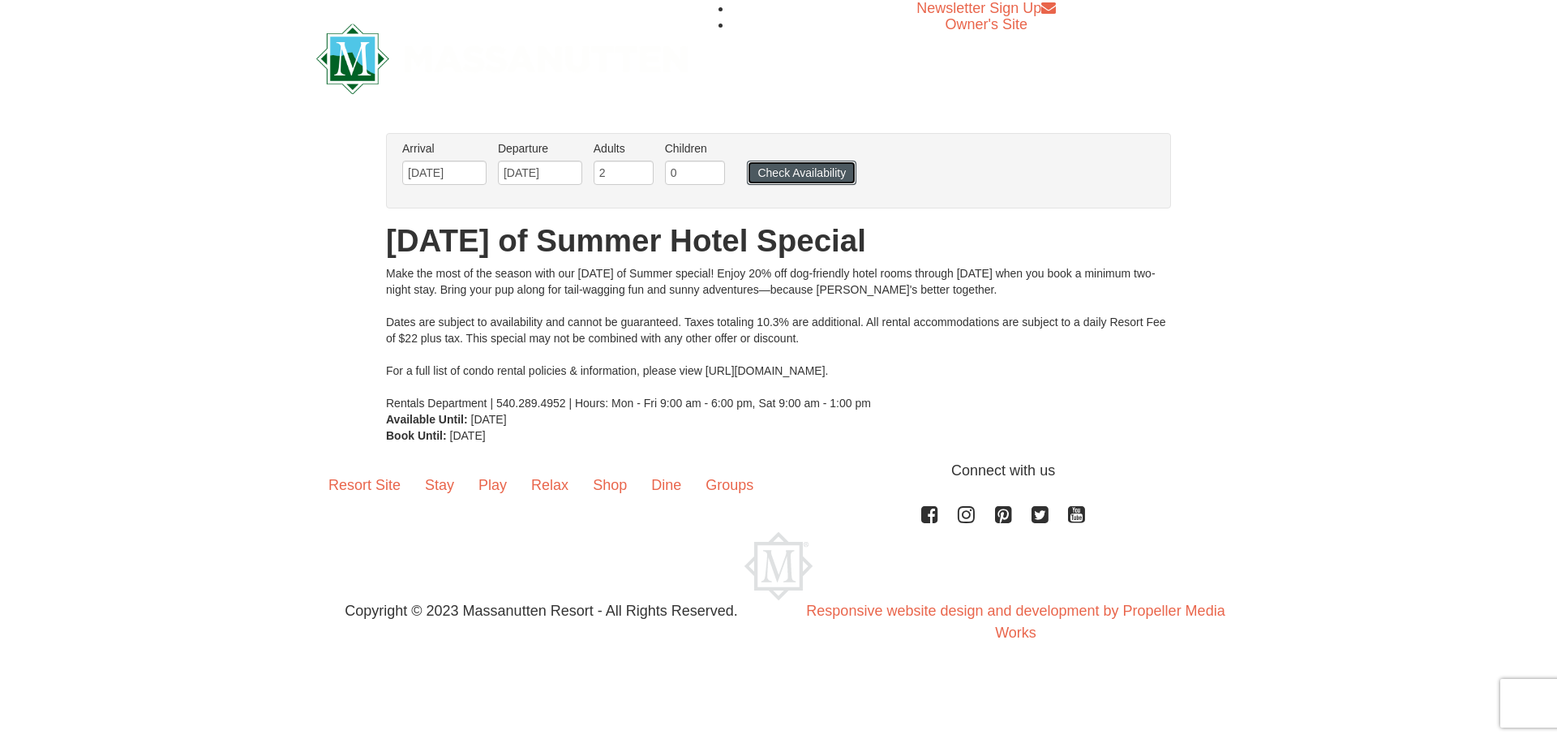
click at [822, 168] on button "Check Availability" at bounding box center [801, 173] width 109 height 24
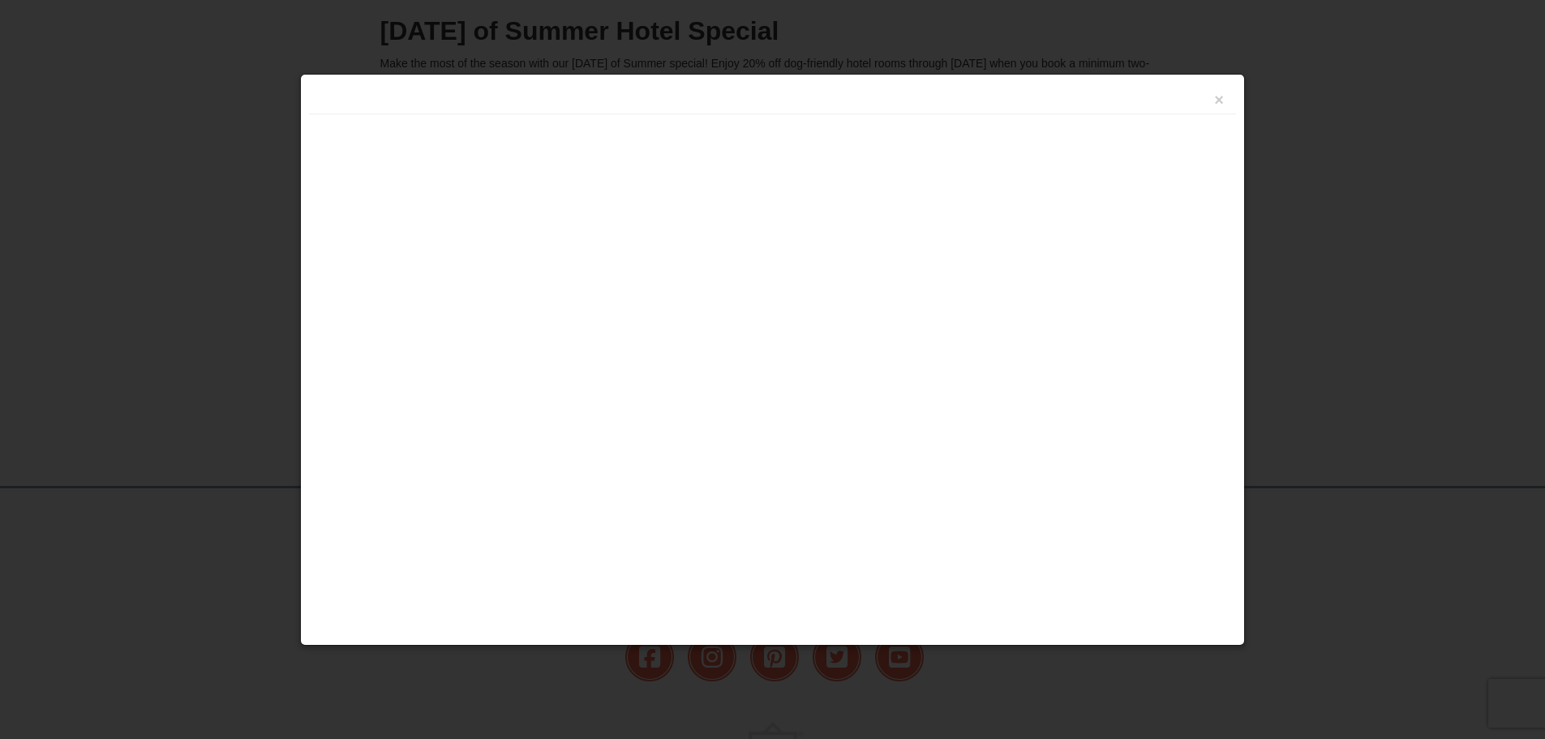
scroll to position [306, 0]
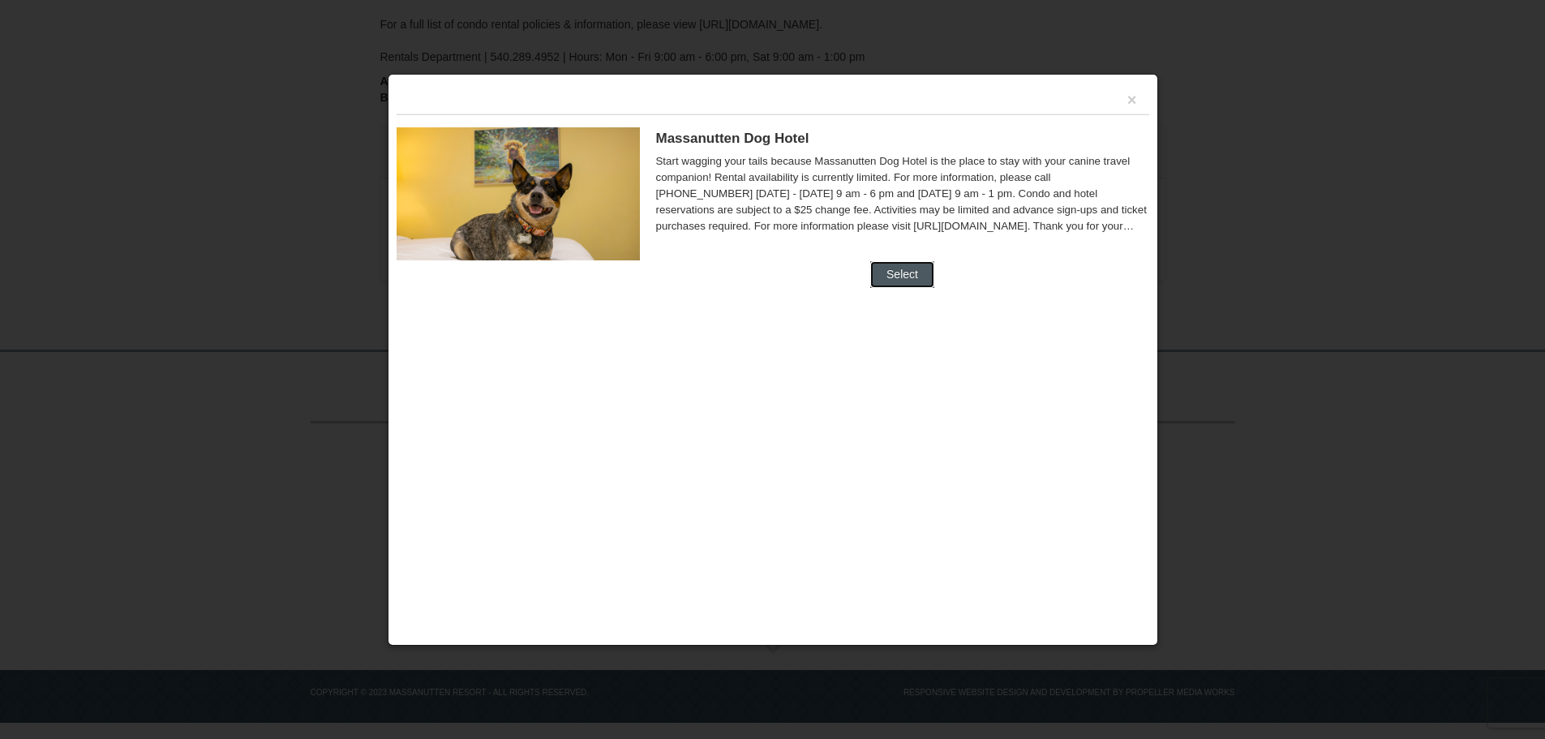
click at [908, 281] on button "Select" at bounding box center [902, 274] width 64 height 26
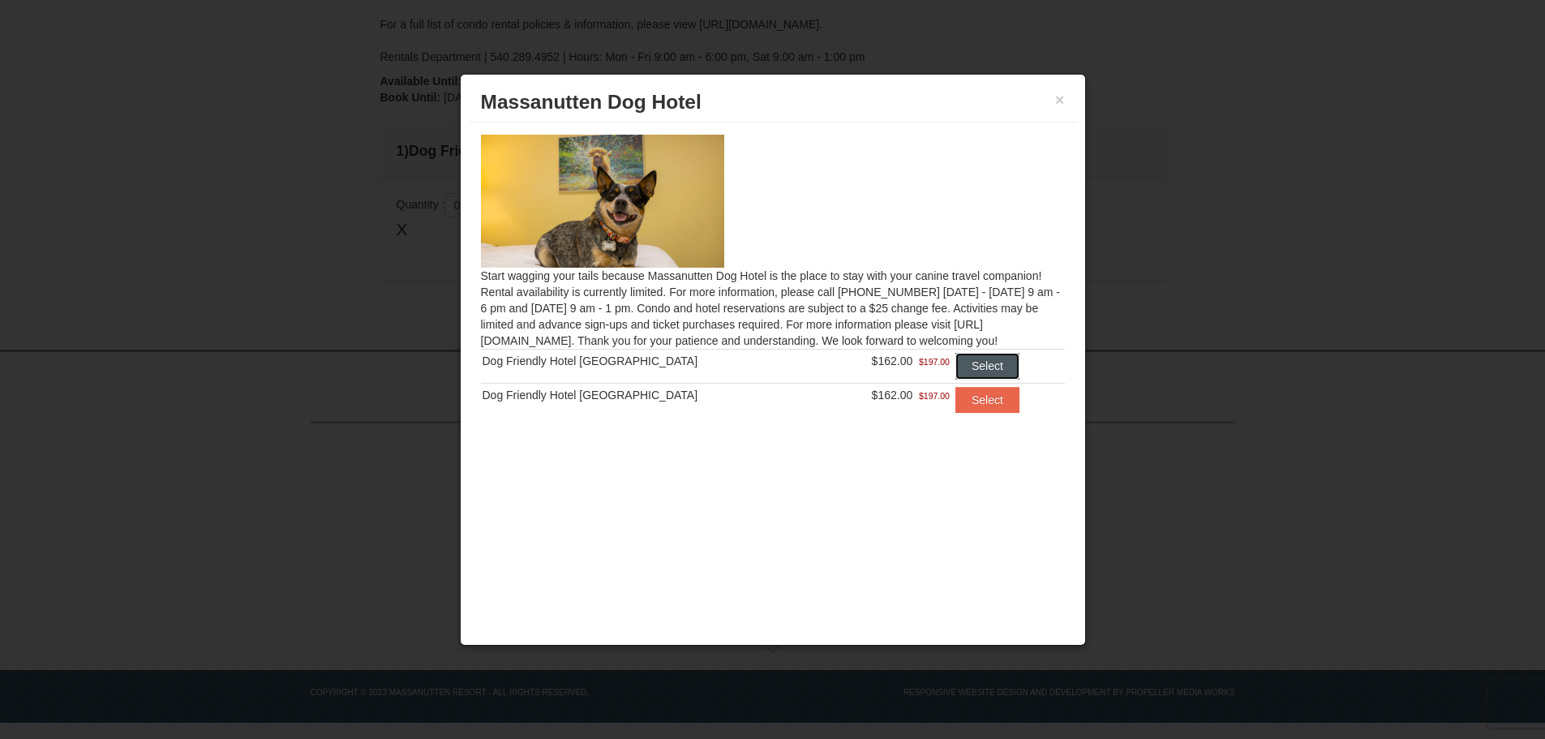
click at [955, 360] on button "Select" at bounding box center [987, 366] width 64 height 26
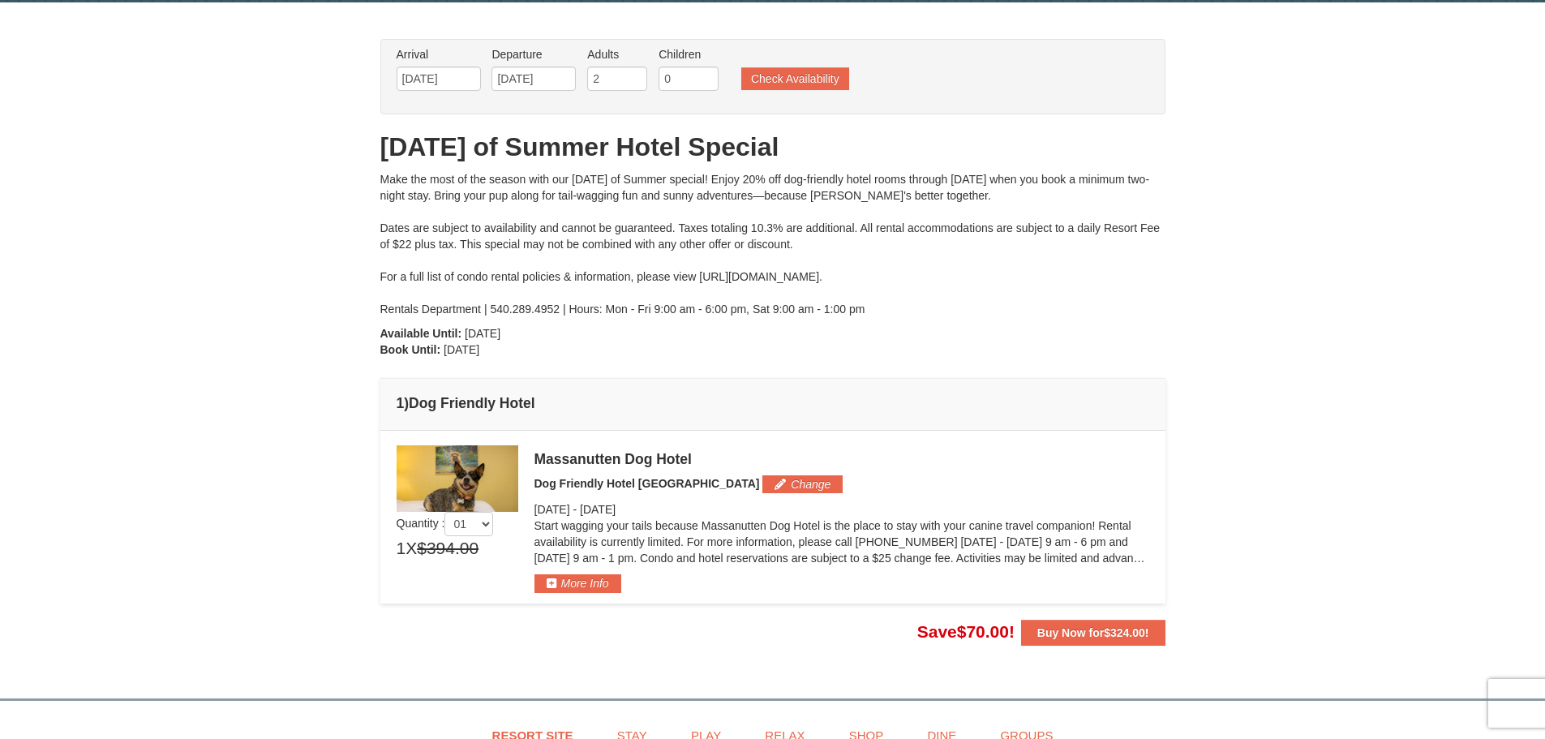
scroll to position [108, 0]
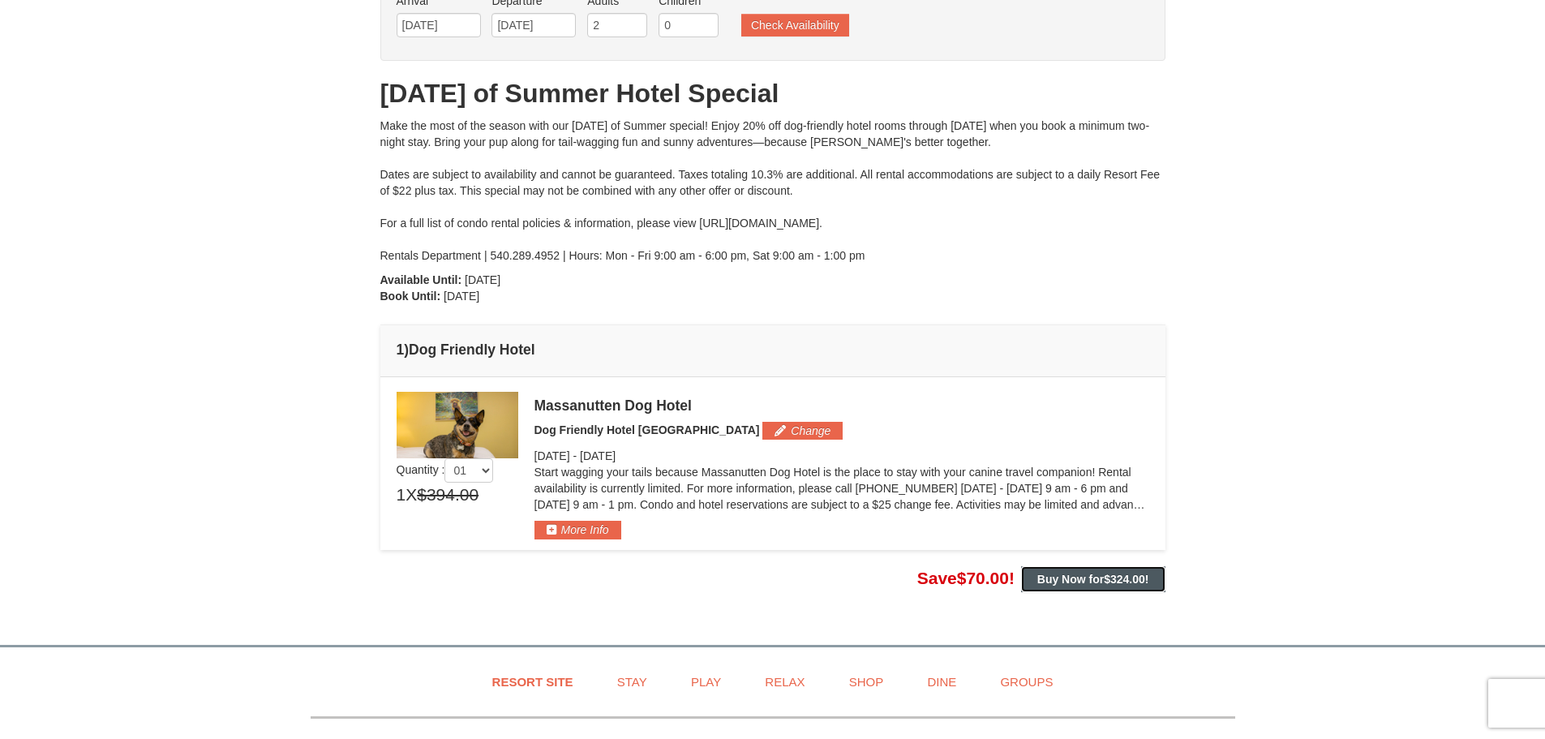
click at [1064, 582] on strong "Buy Now for $324.00 !" at bounding box center [1093, 578] width 112 height 13
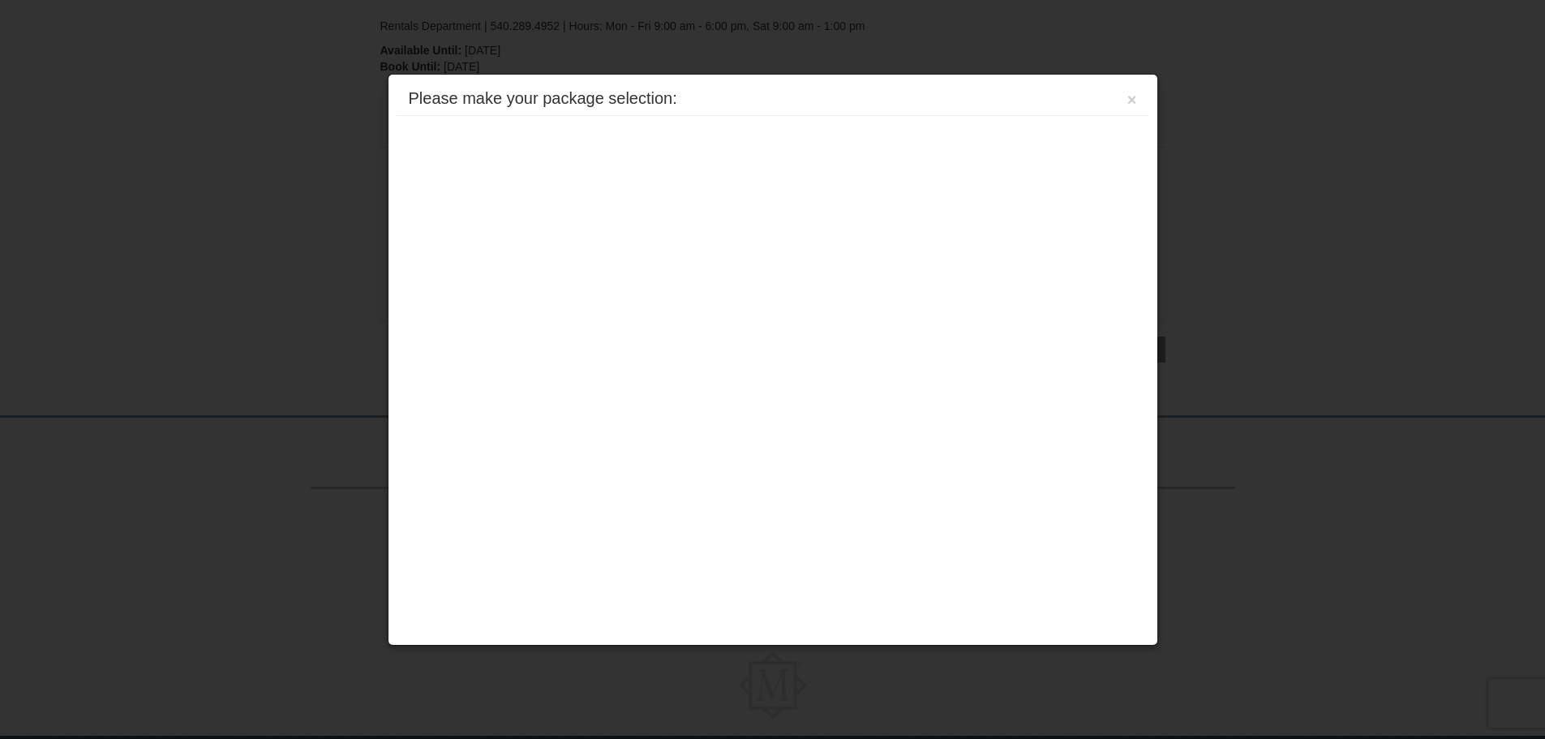
scroll to position [403, 0]
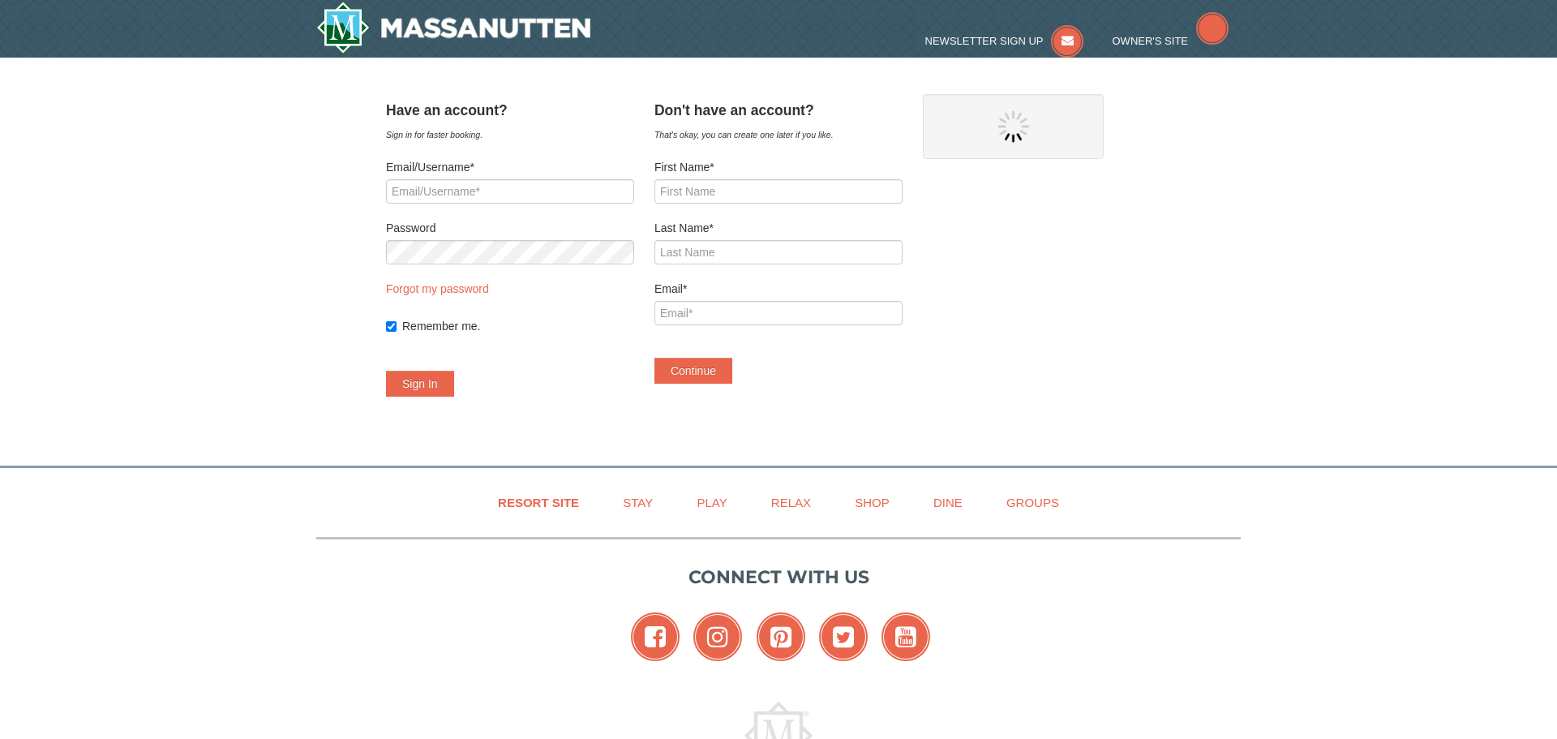
click at [902, 281] on div "Email*" at bounding box center [778, 303] width 248 height 45
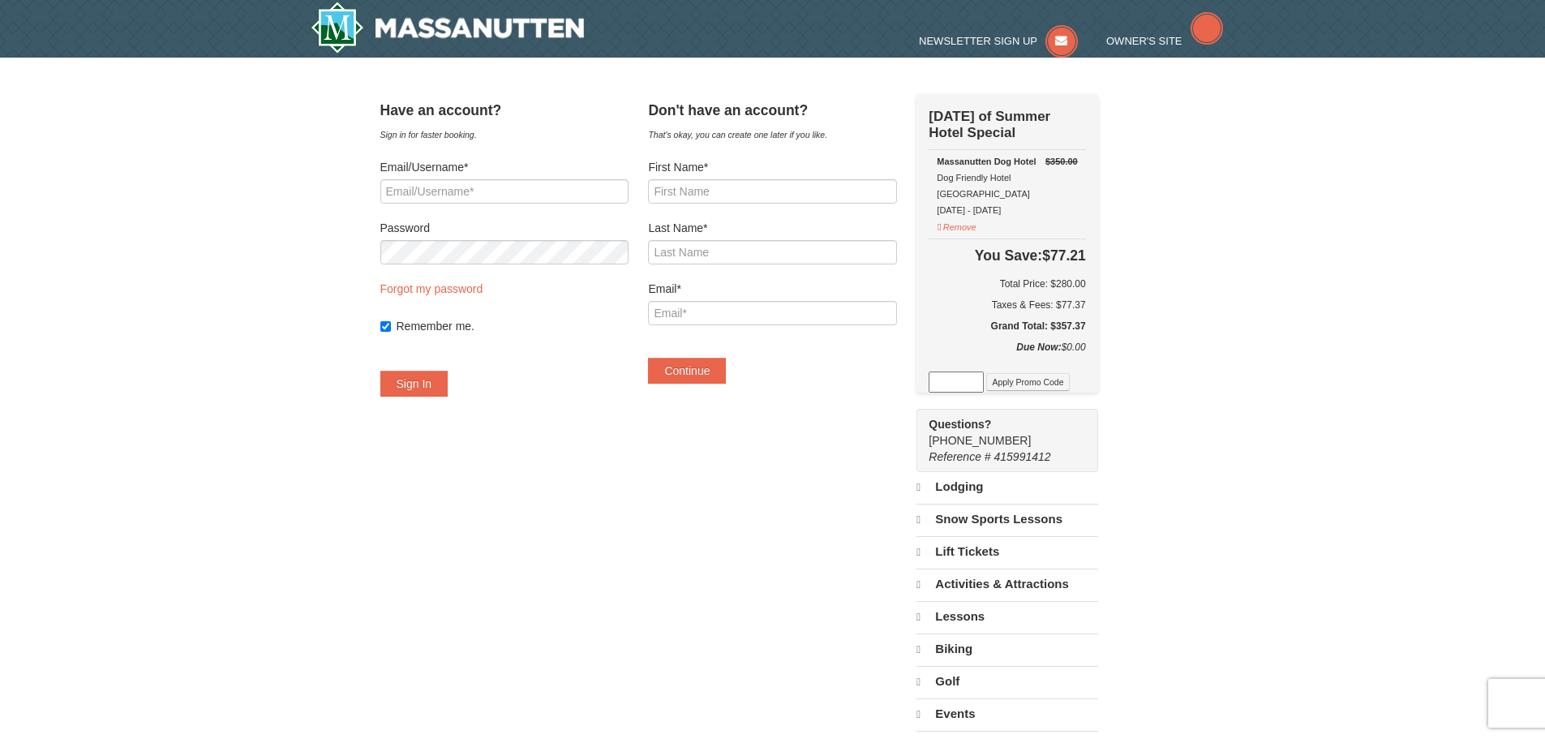
click at [1328, 220] on div "× Have an account? Sign in for faster booking. Email/Username* Password Forgot …" at bounding box center [772, 501] width 1545 height 886
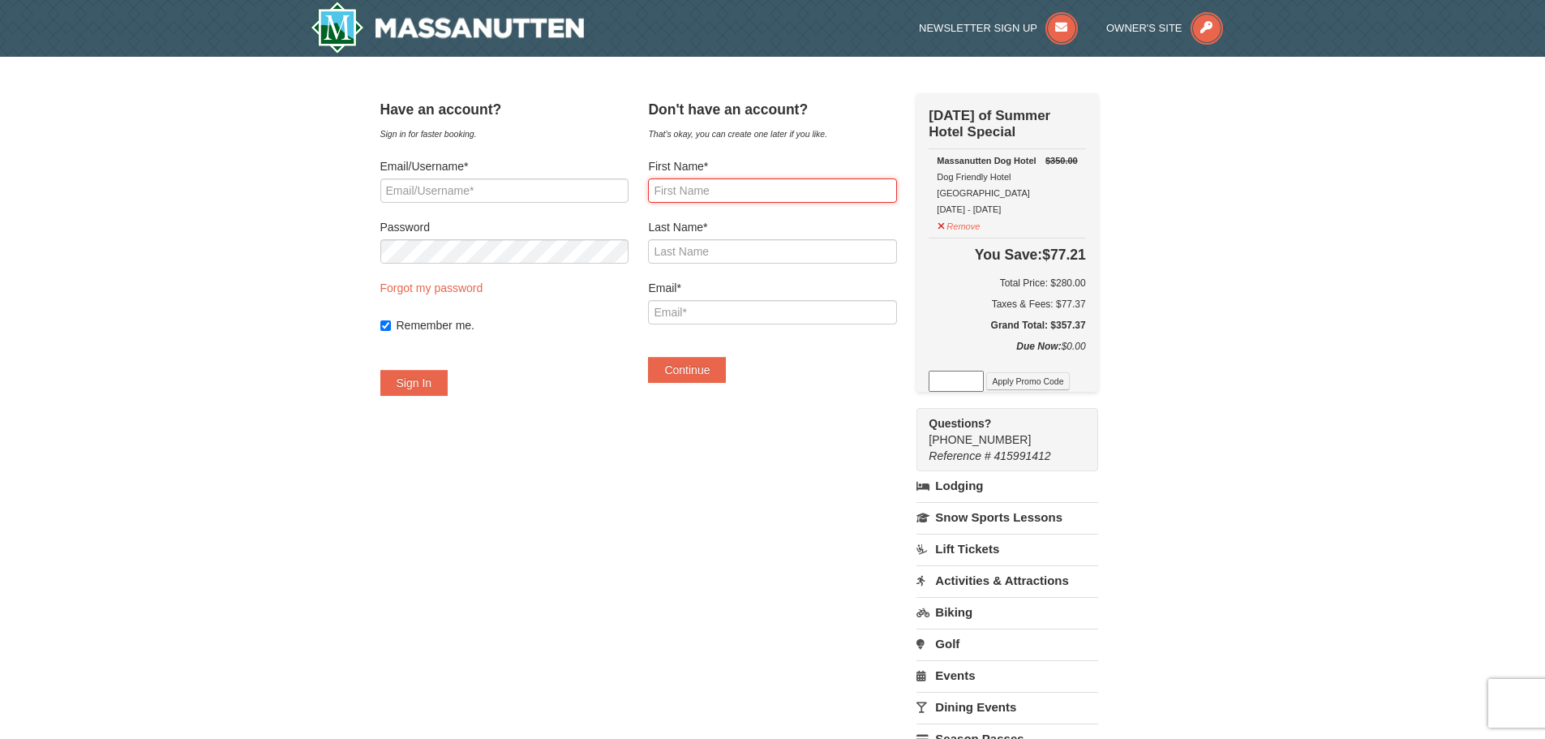
click at [762, 195] on input "First Name*" at bounding box center [772, 190] width 248 height 24
type input "Sunyoung"
type input "Lee"
type input "[EMAIL_ADDRESS][DOMAIN_NAME]"
drag, startPoint x: 754, startPoint y: 193, endPoint x: 696, endPoint y: 192, distance: 57.6
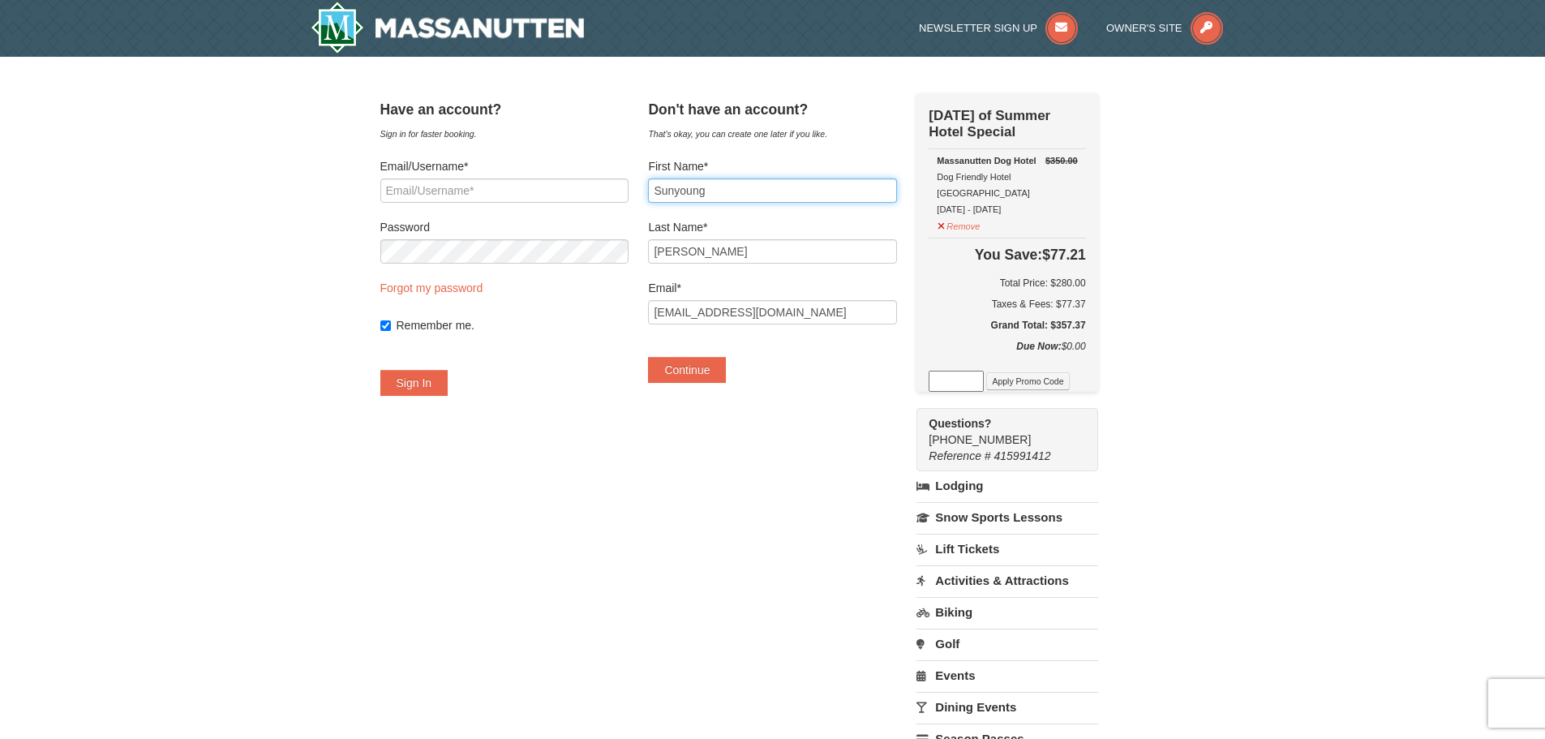
click at [696, 192] on input "Sunyoung" at bounding box center [772, 190] width 248 height 24
type input "Sunny"
click at [692, 371] on button "Continue" at bounding box center [687, 370] width 78 height 26
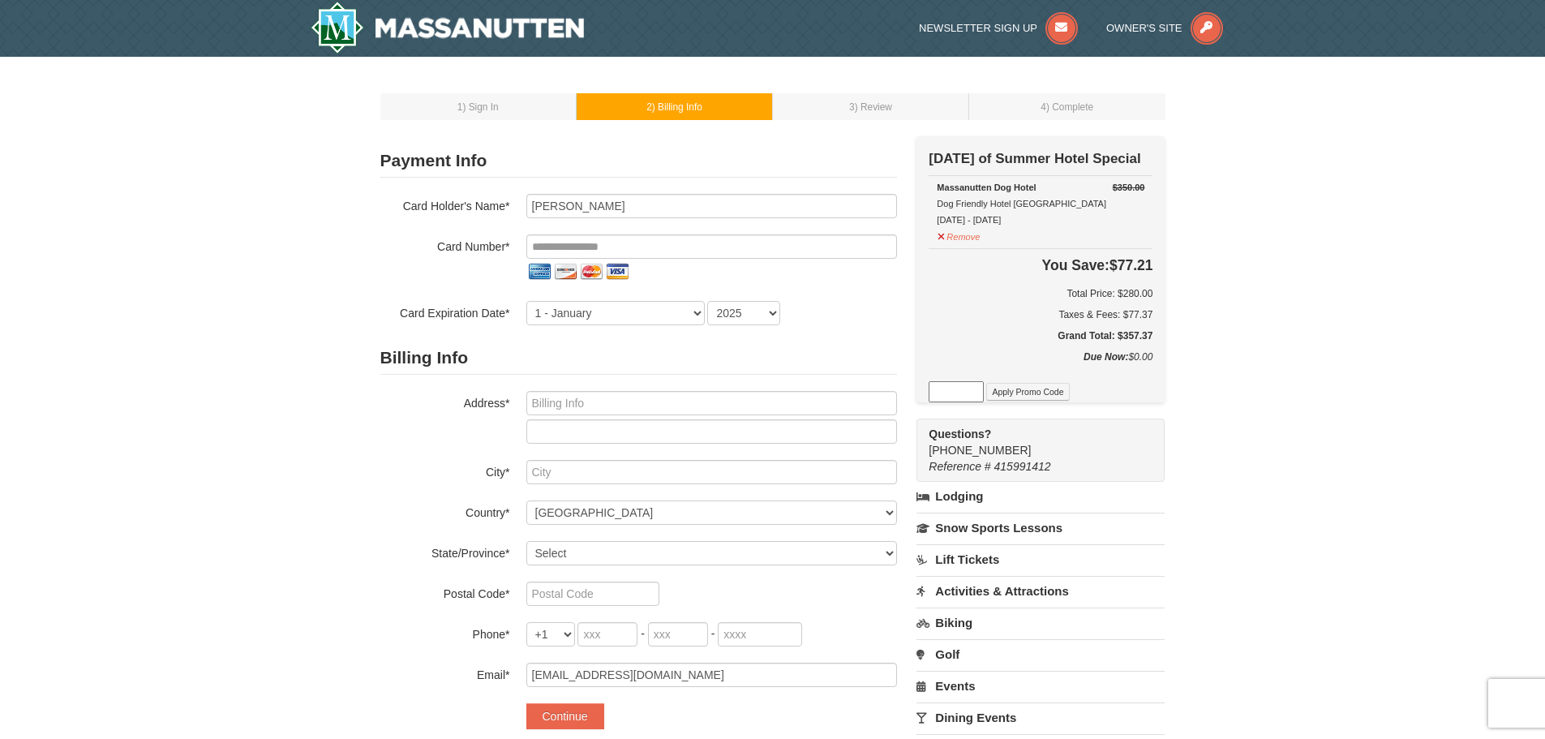
click at [1292, 177] on div "1 ) Sign In 2 ) Billing Info 3 ) Review ) Complete ×" at bounding box center [772, 484] width 1545 height 855
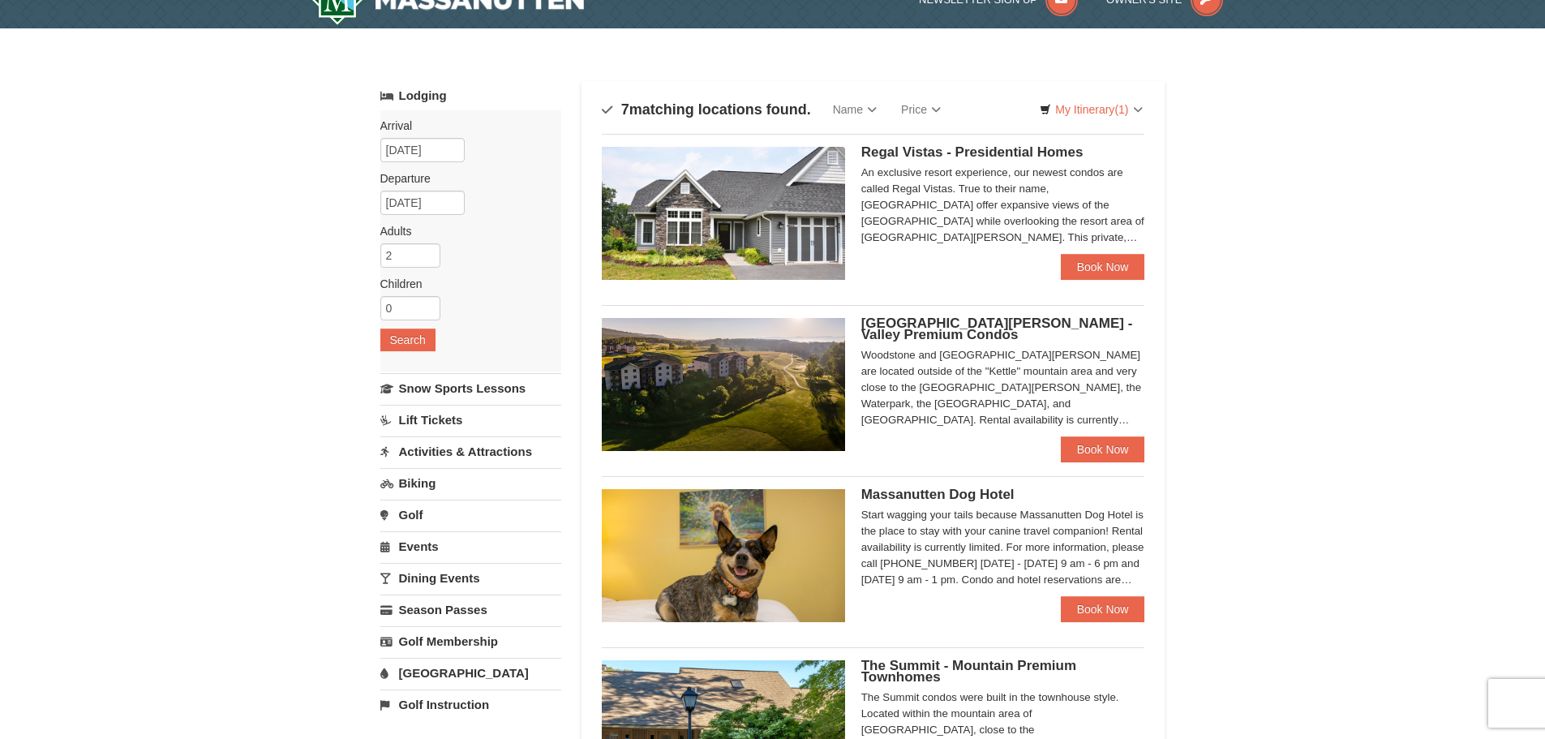
scroll to position [54, 0]
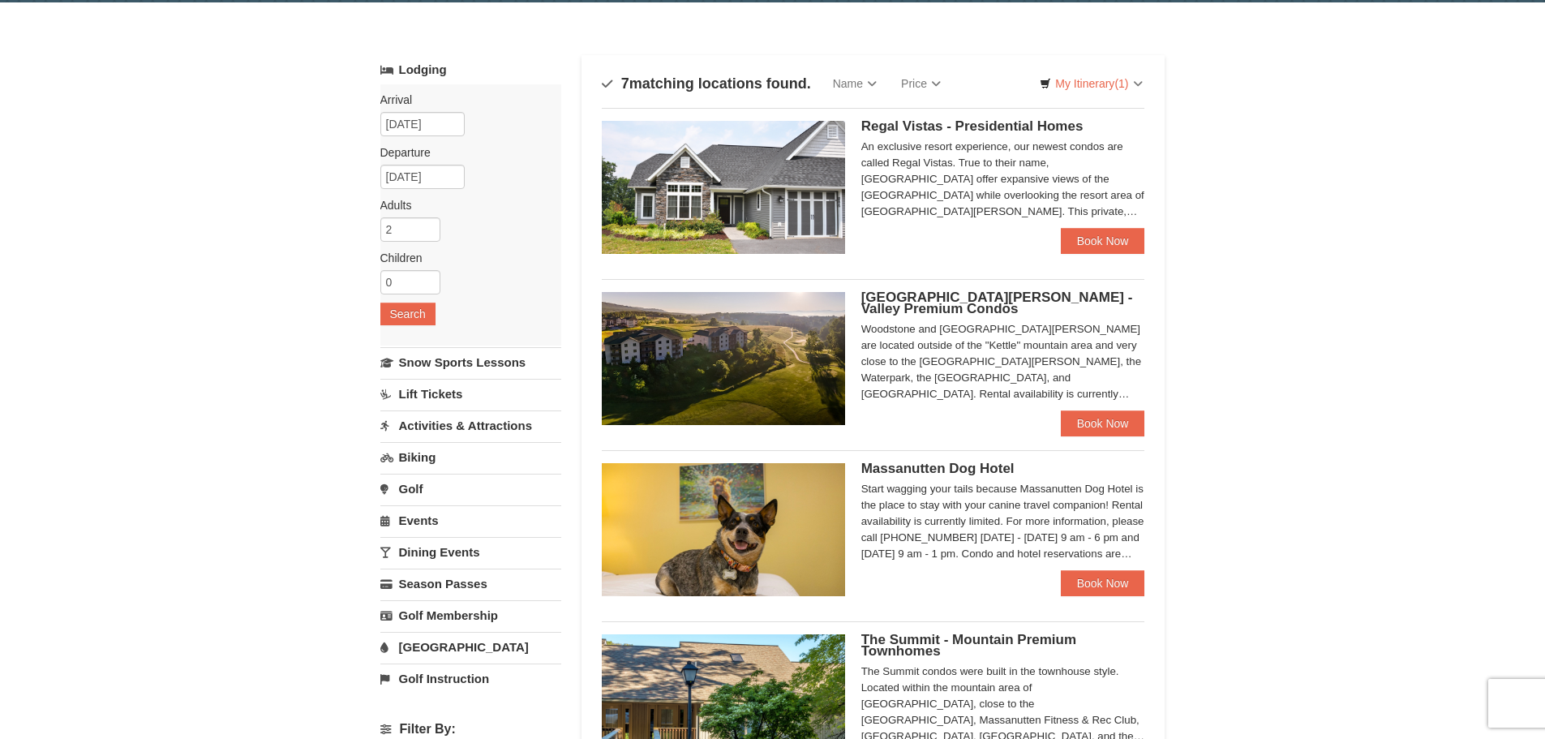
click at [753, 330] on img at bounding box center [723, 358] width 243 height 133
click at [1371, 225] on div "× Categories Map List Filter My Itinerary (1) Check Out Now Dog Days of Summer …" at bounding box center [772, 676] width 1545 height 1348
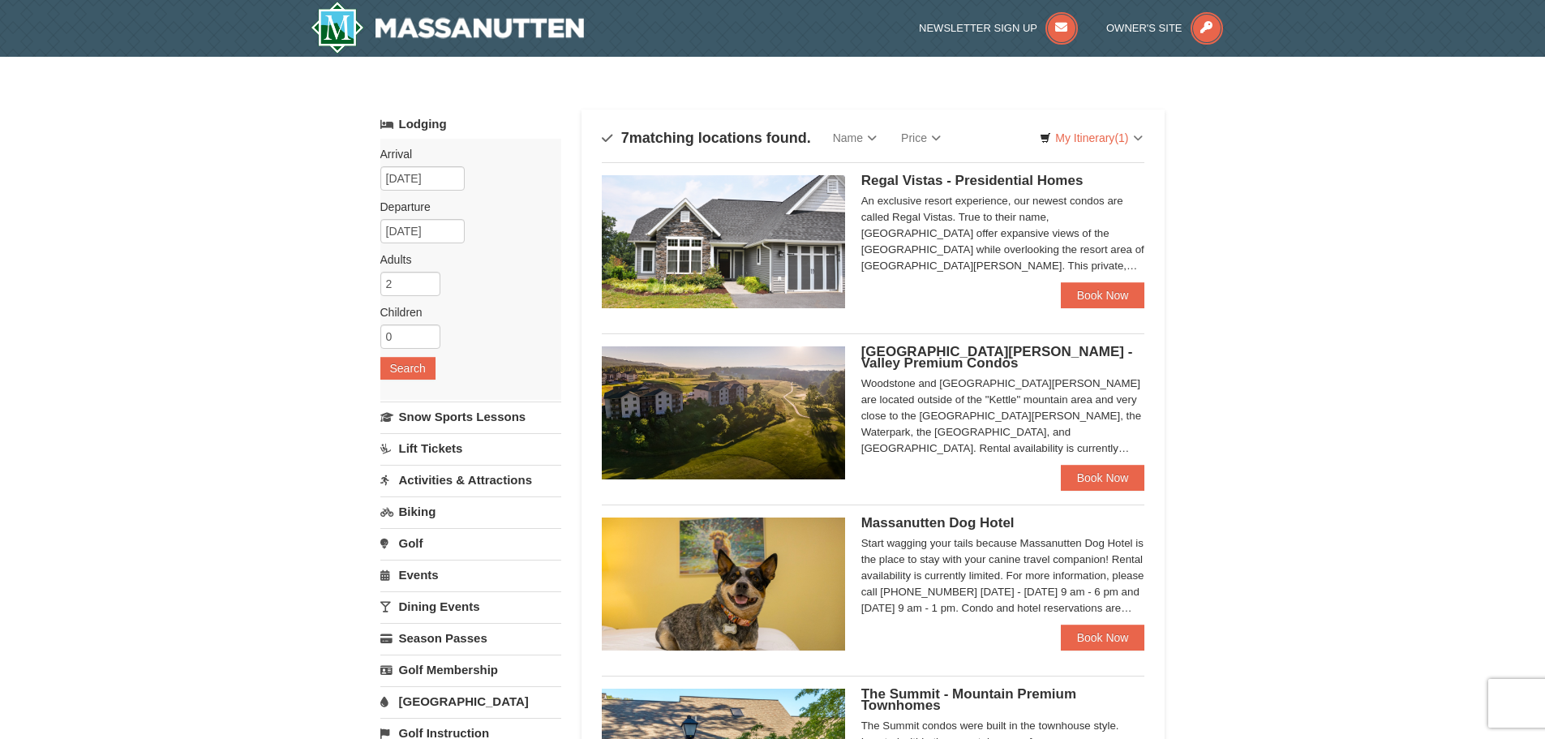
click at [738, 195] on img at bounding box center [723, 241] width 243 height 133
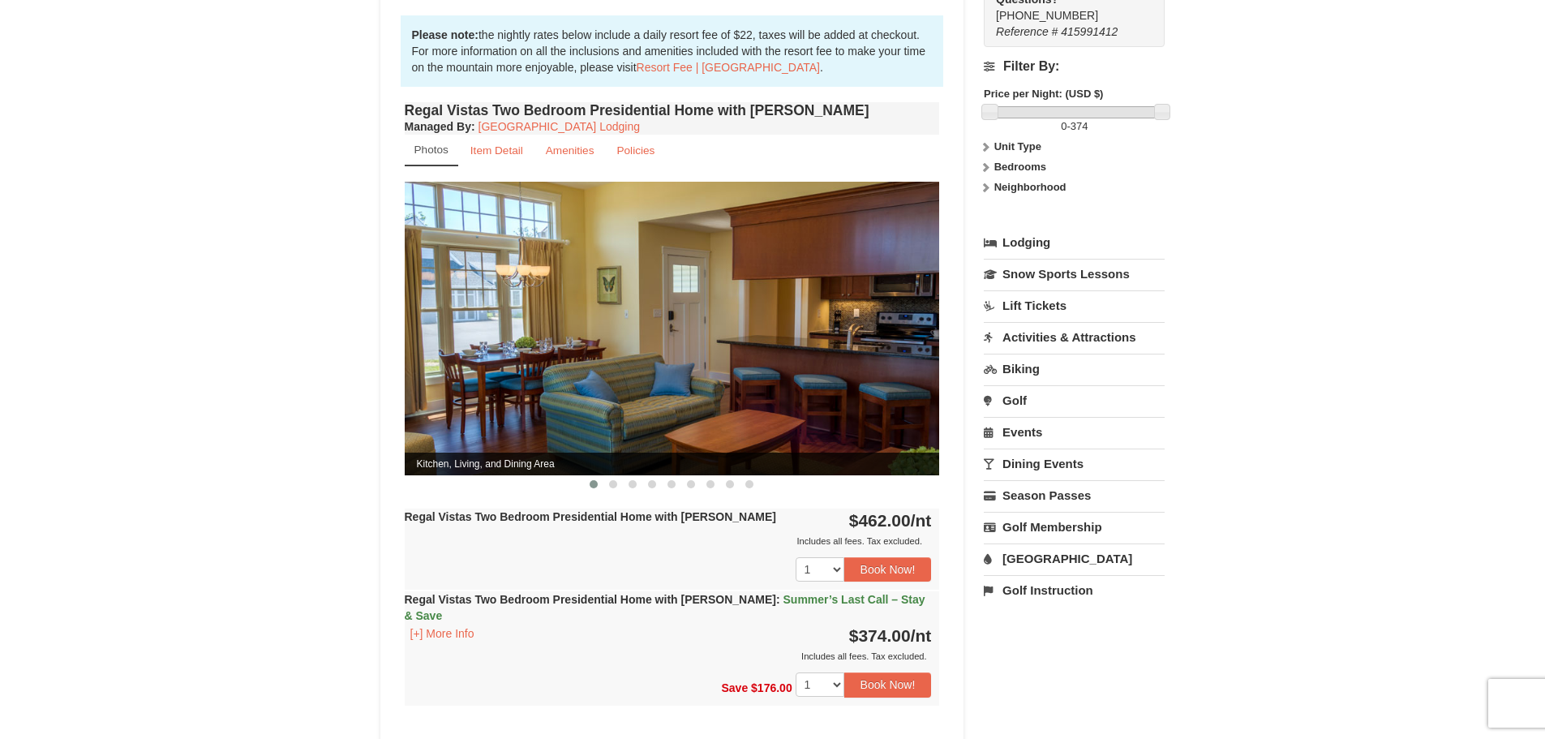
scroll to position [541, 0]
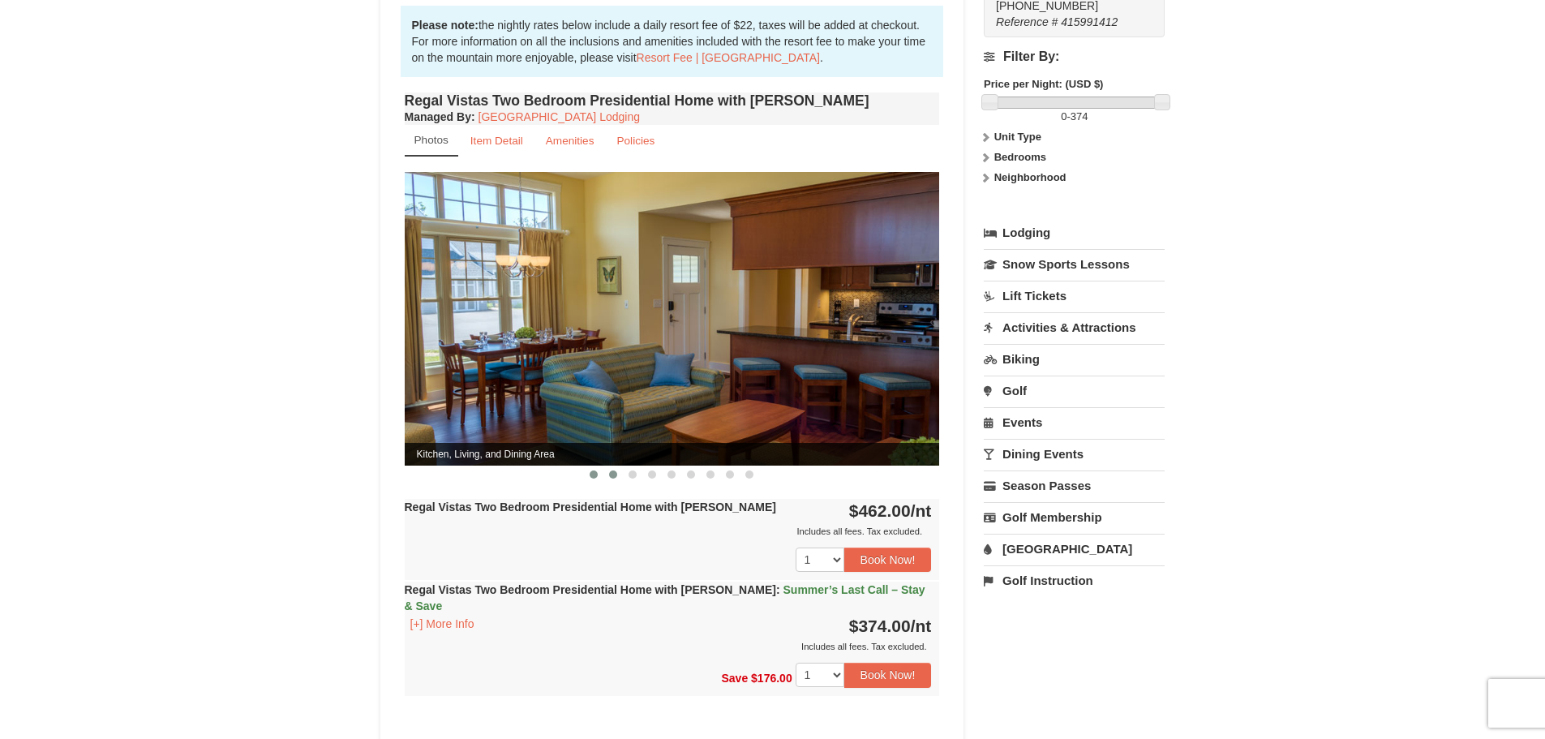
click at [610, 466] on button at bounding box center [612, 474] width 19 height 16
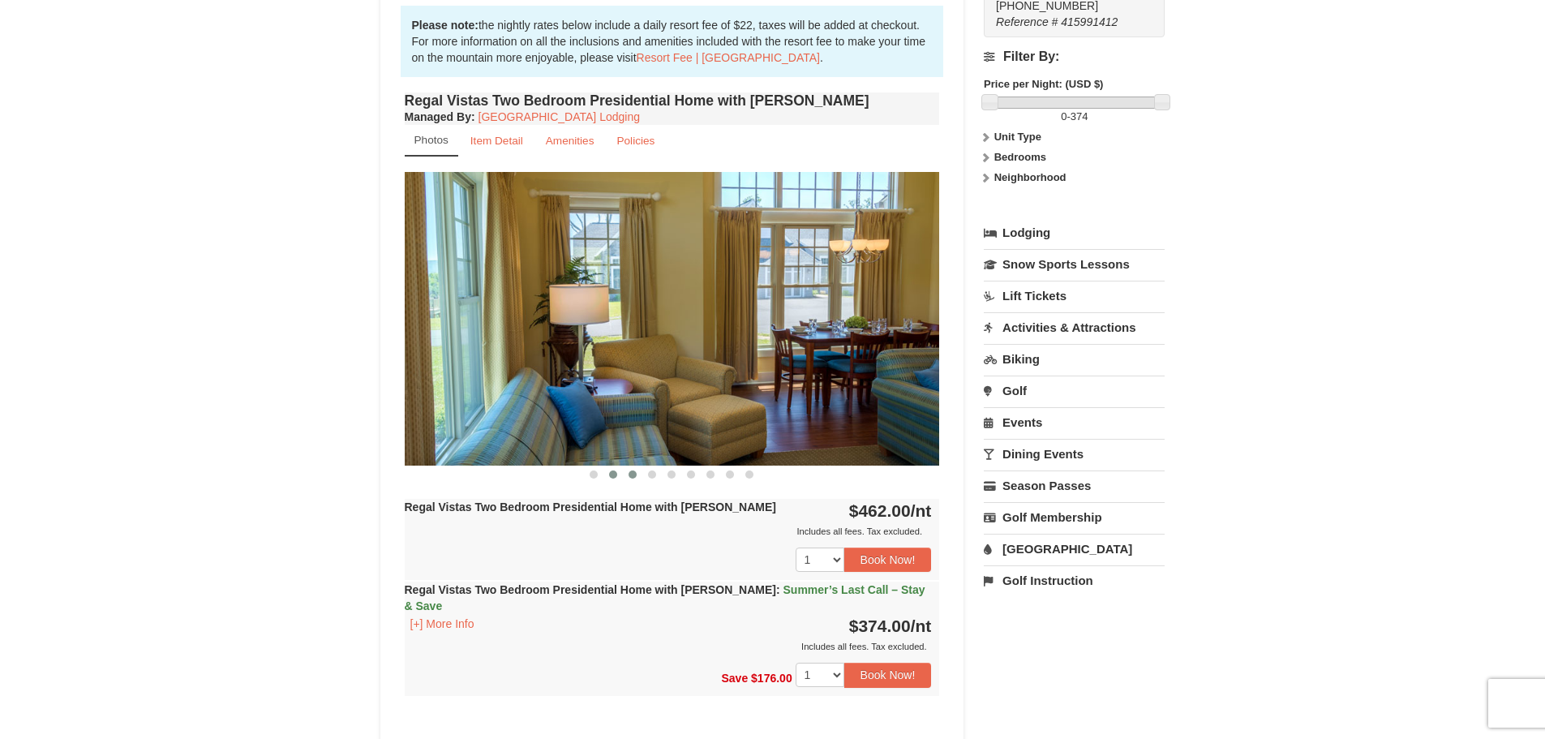
click at [635, 470] on span at bounding box center [632, 474] width 8 height 8
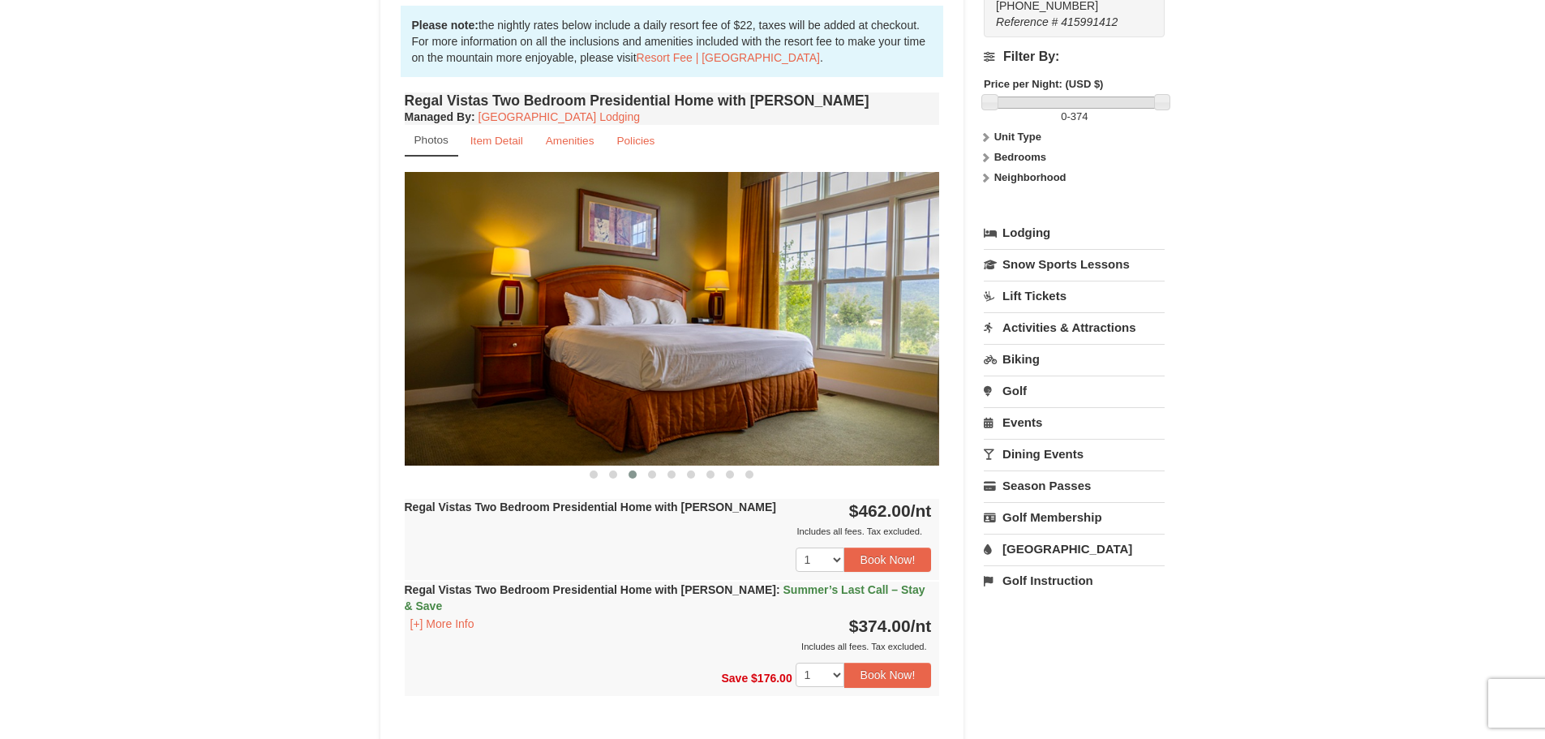
click at [851, 289] on img at bounding box center [672, 318] width 535 height 293
click at [654, 466] on button at bounding box center [651, 474] width 19 height 16
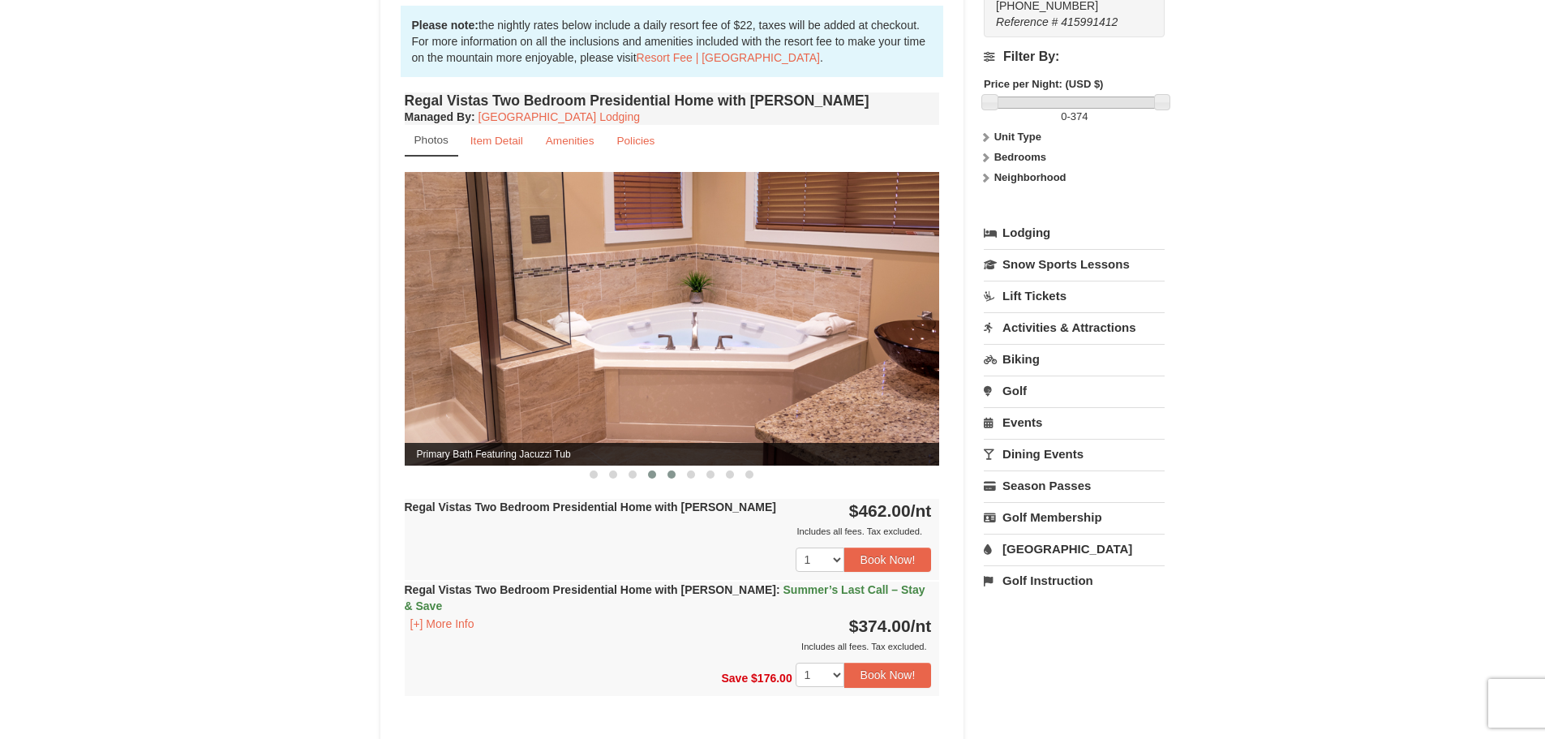
click at [670, 470] on span at bounding box center [671, 474] width 8 height 8
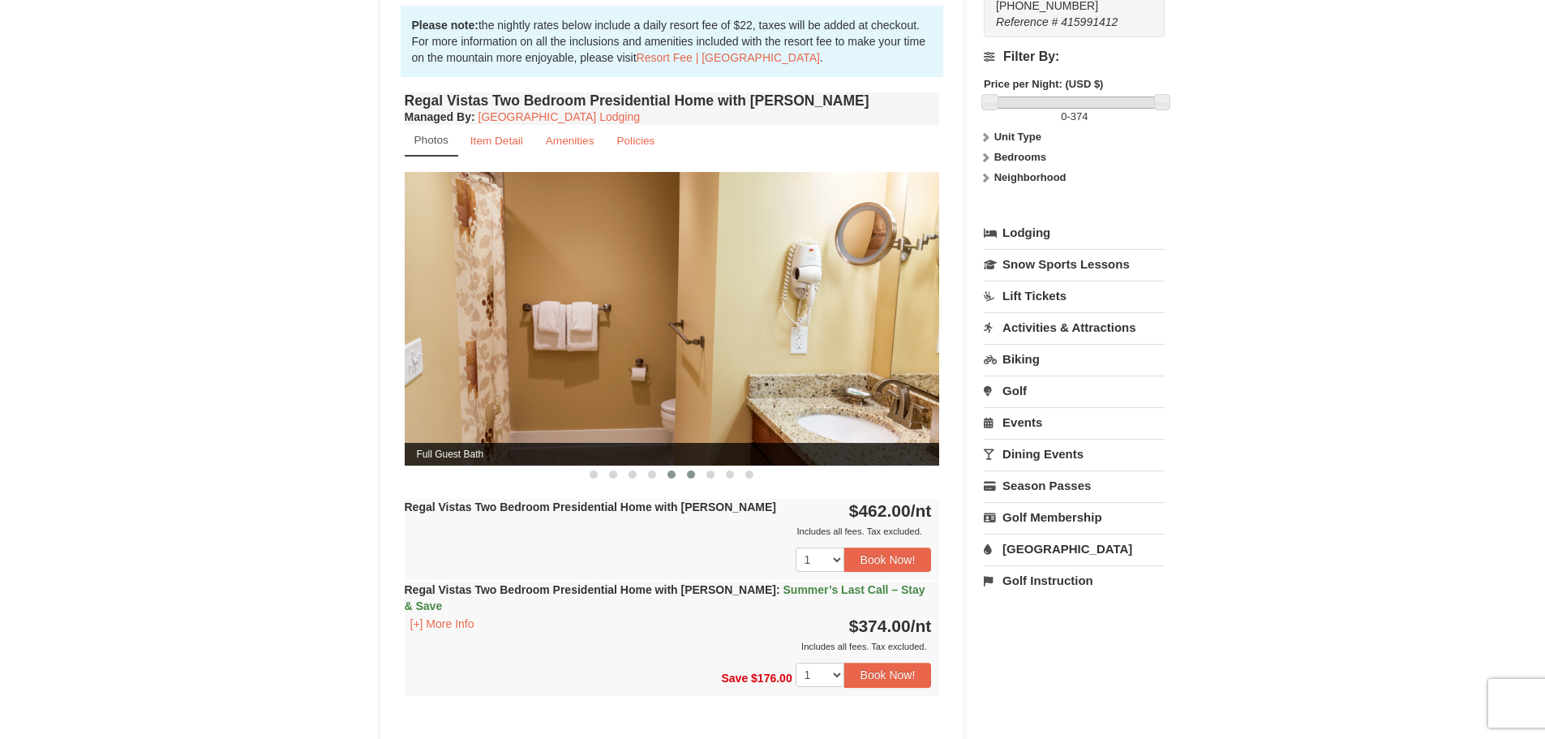
click at [686, 466] on button at bounding box center [690, 474] width 19 height 16
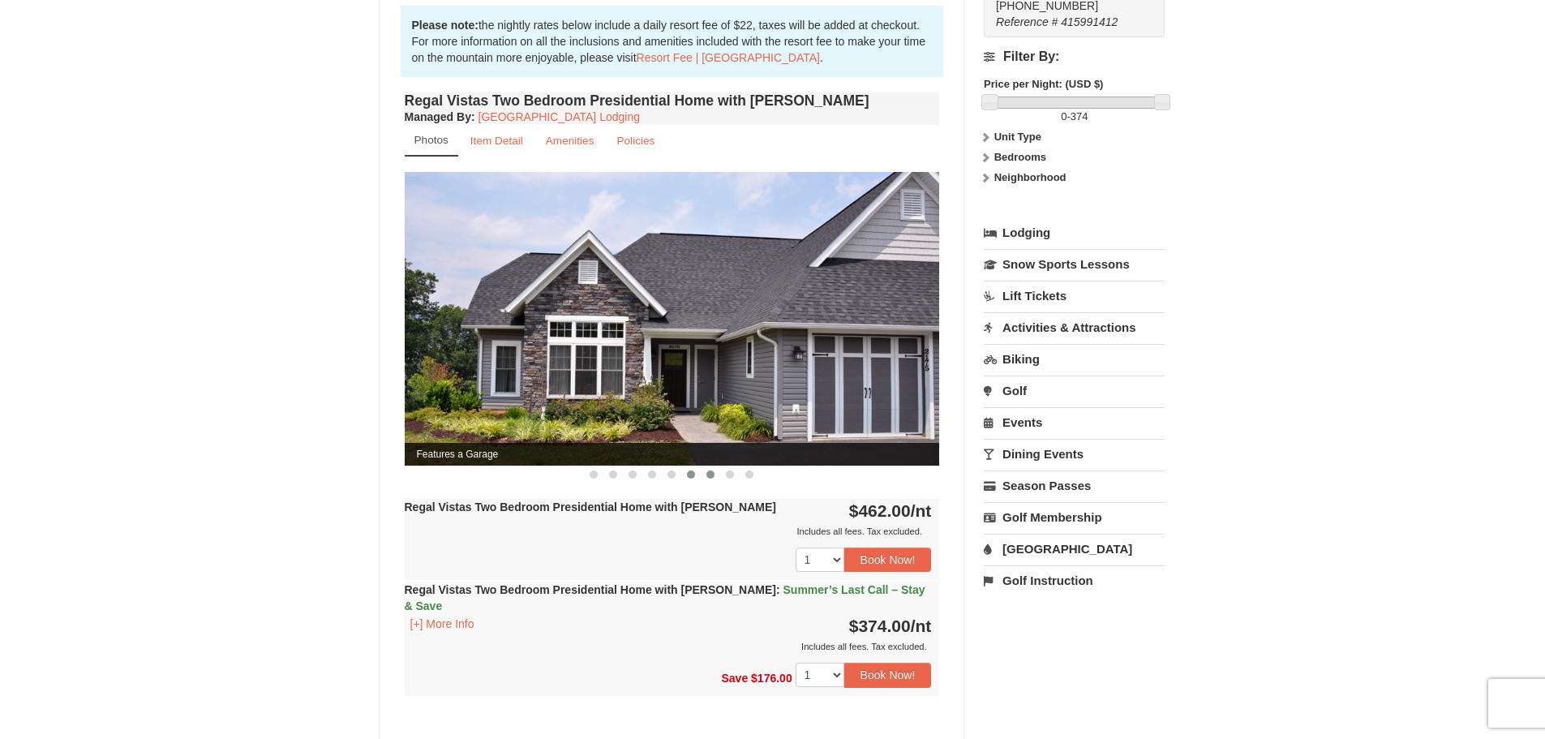
click at [711, 470] on span at bounding box center [710, 474] width 8 height 8
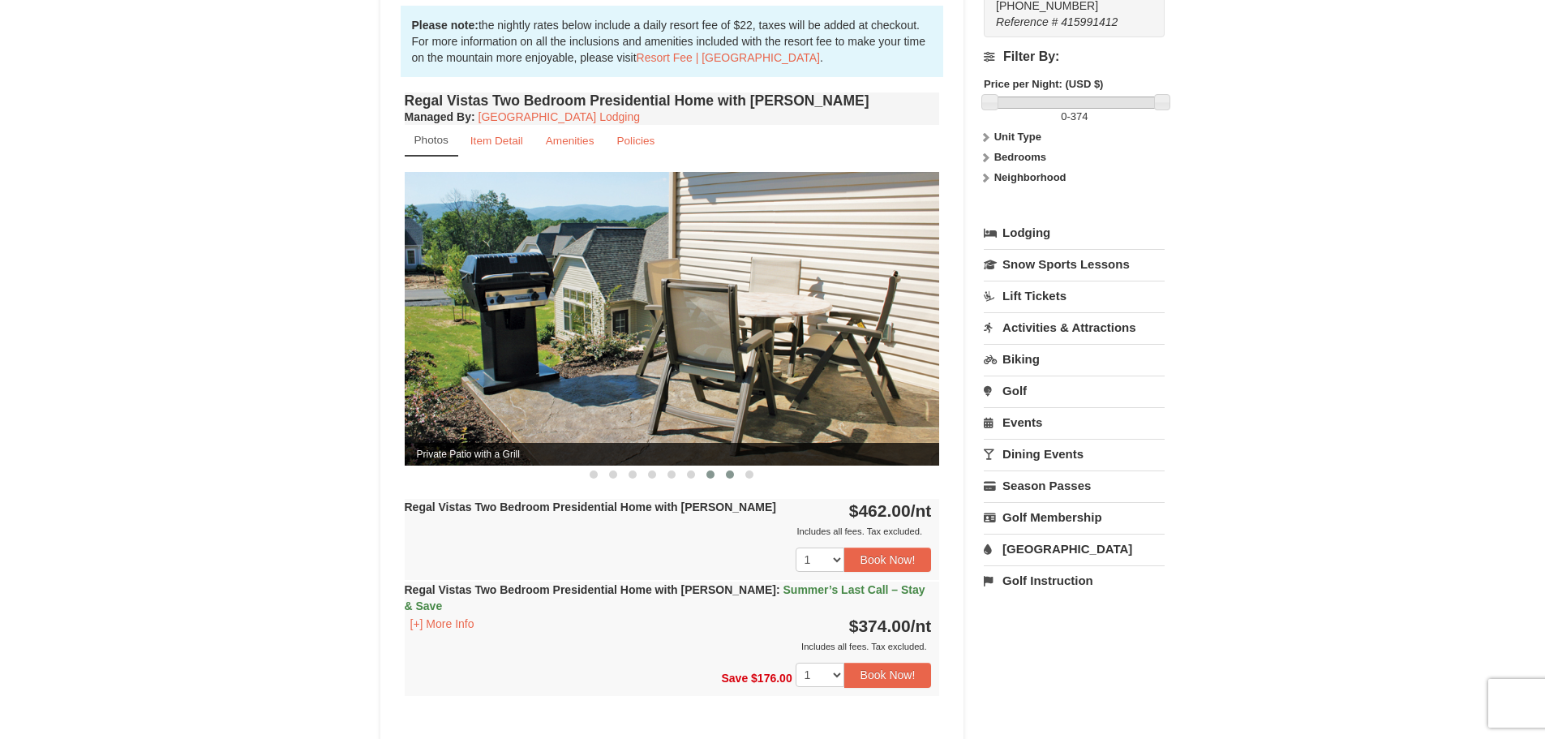
click at [731, 470] on span at bounding box center [730, 474] width 8 height 8
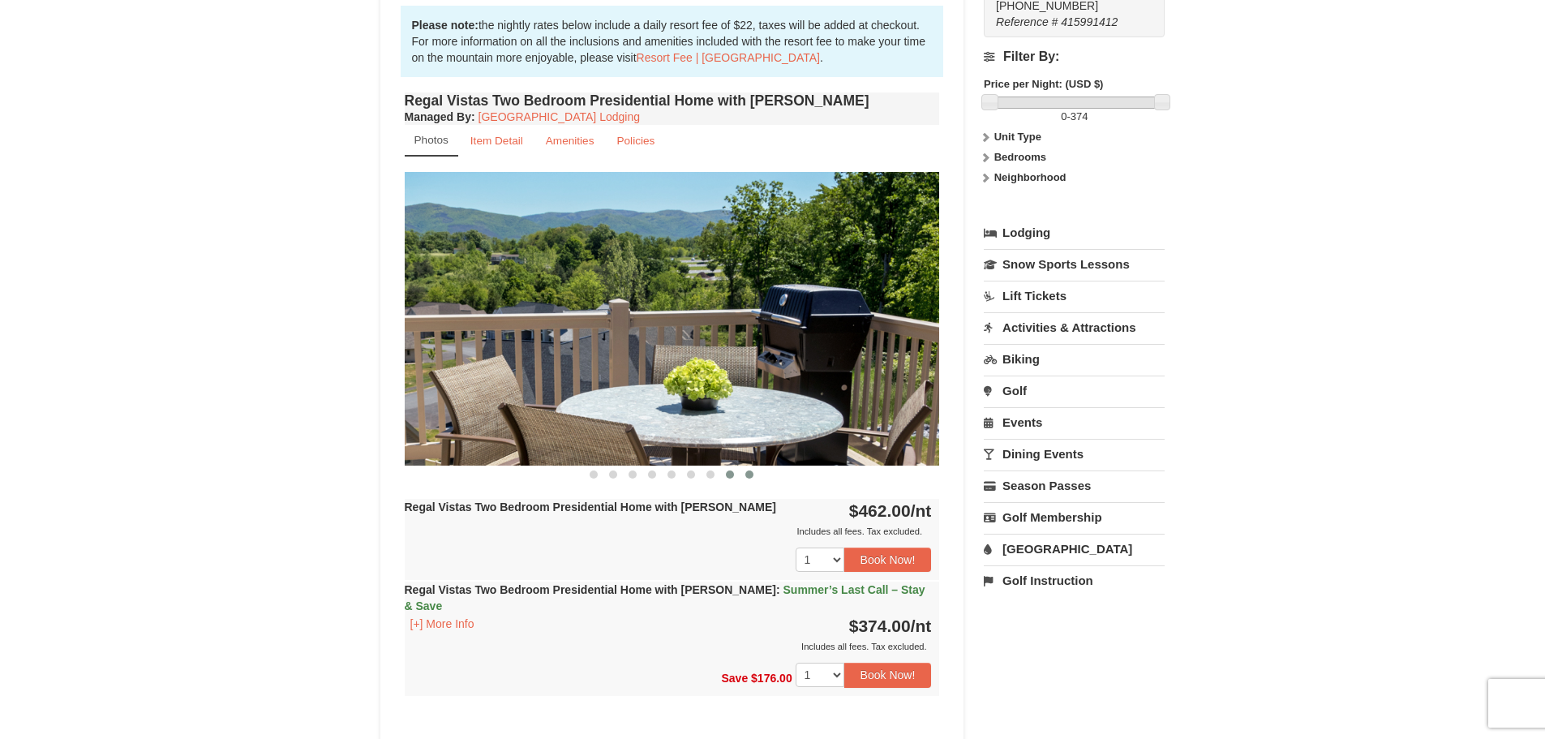
click at [748, 470] on span at bounding box center [749, 474] width 8 height 8
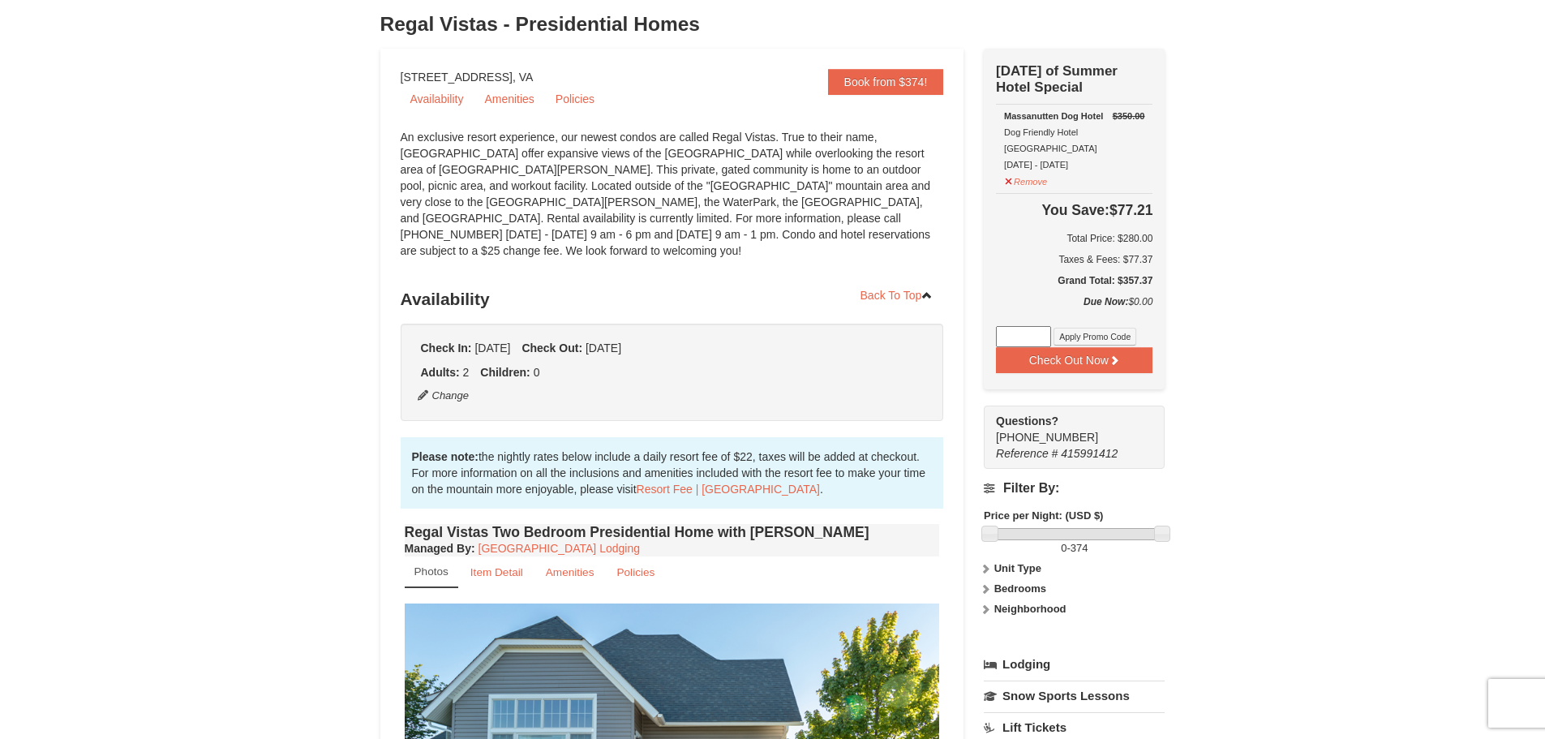
scroll to position [108, 0]
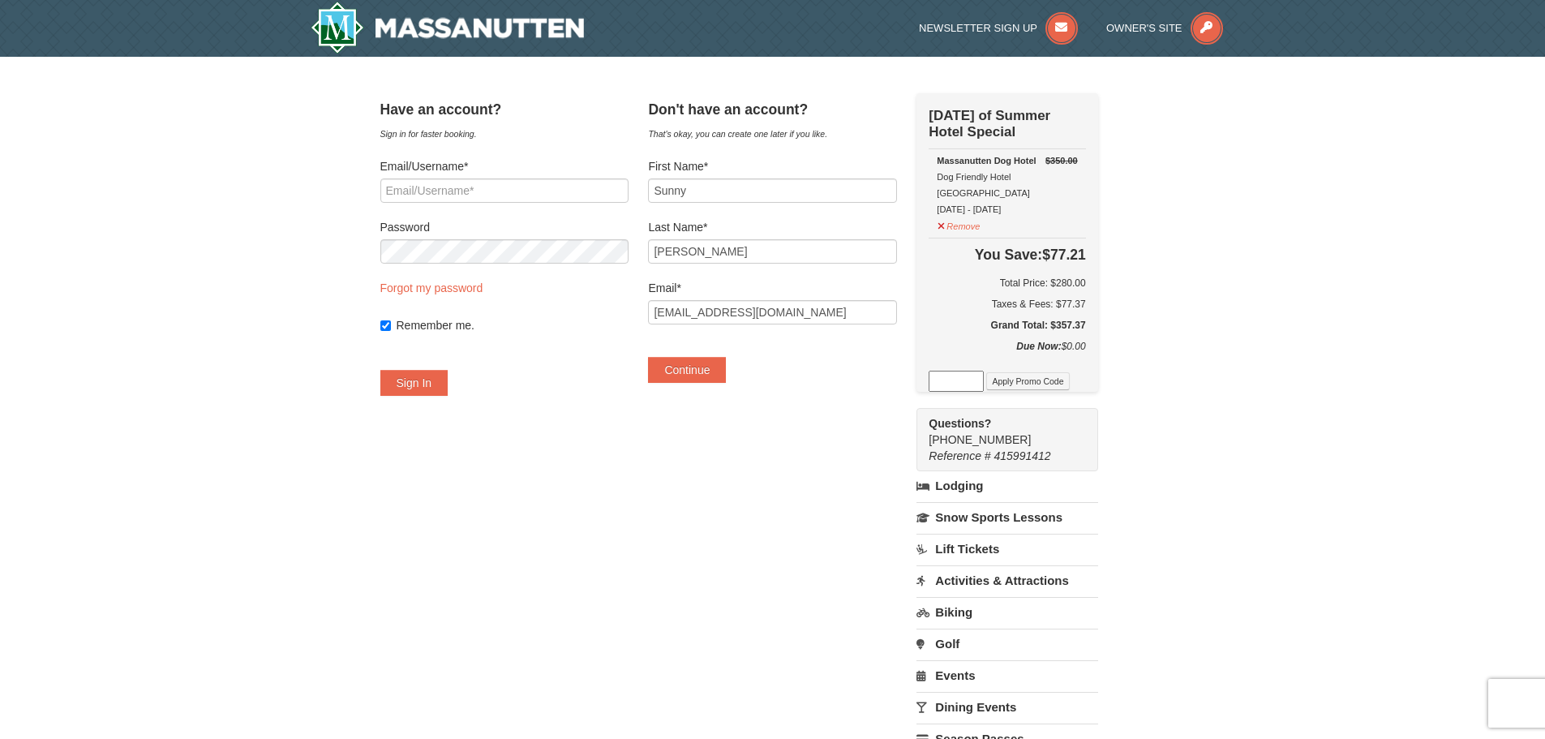
click at [1312, 227] on div "× Have an account? Sign in for faster booking. Email/Username* Password Forgot …" at bounding box center [772, 479] width 1545 height 844
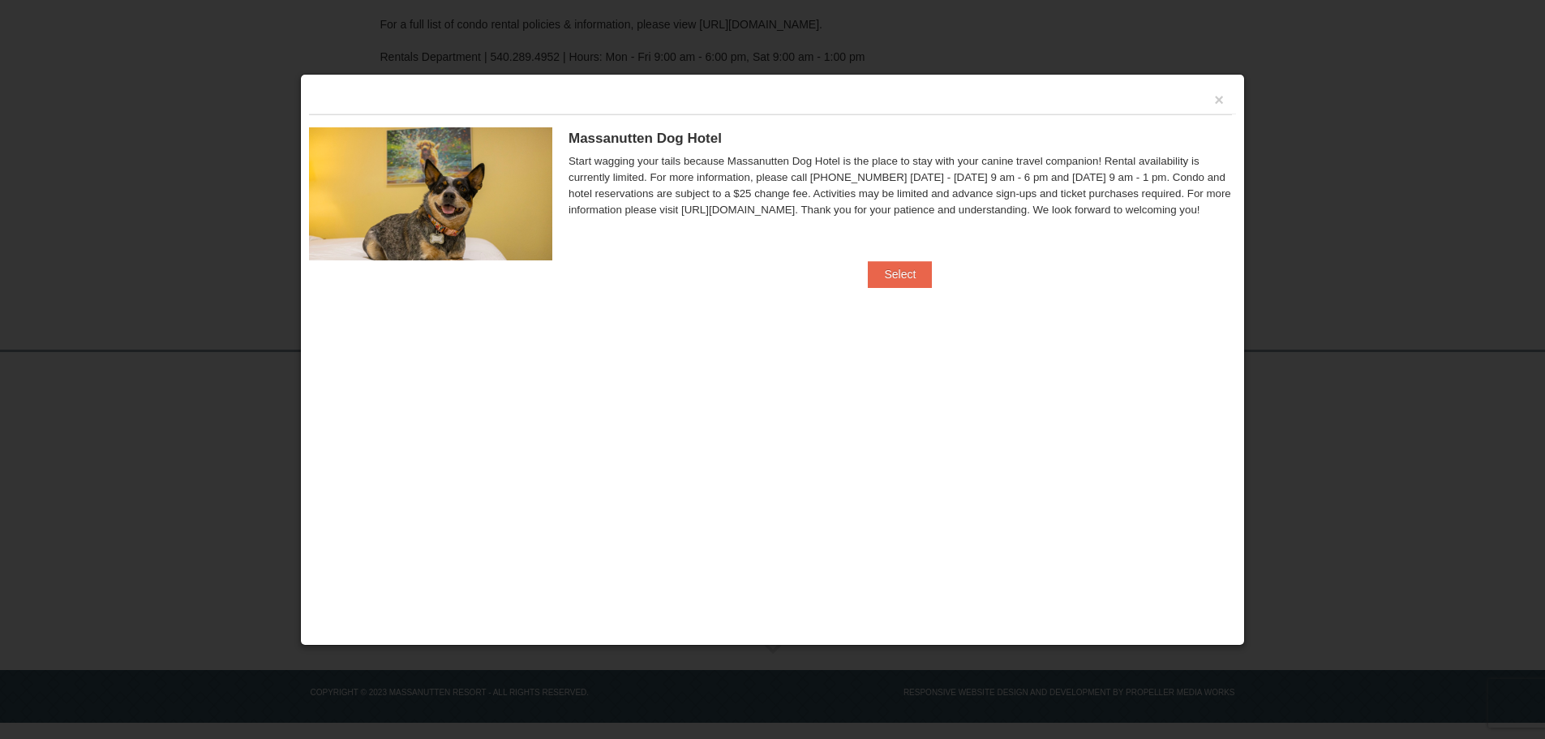
scroll to position [306, 0]
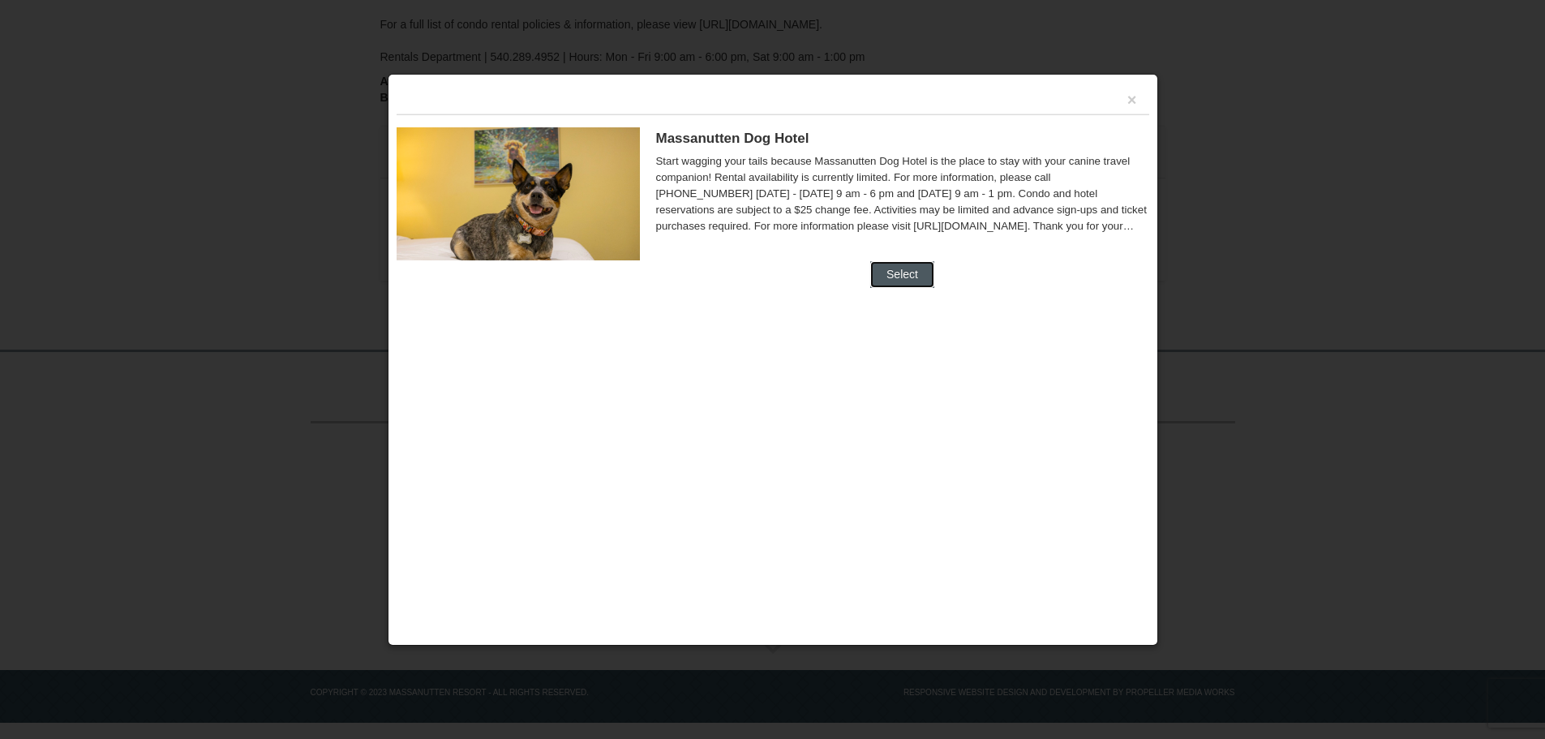
click at [902, 273] on button "Select" at bounding box center [902, 274] width 64 height 26
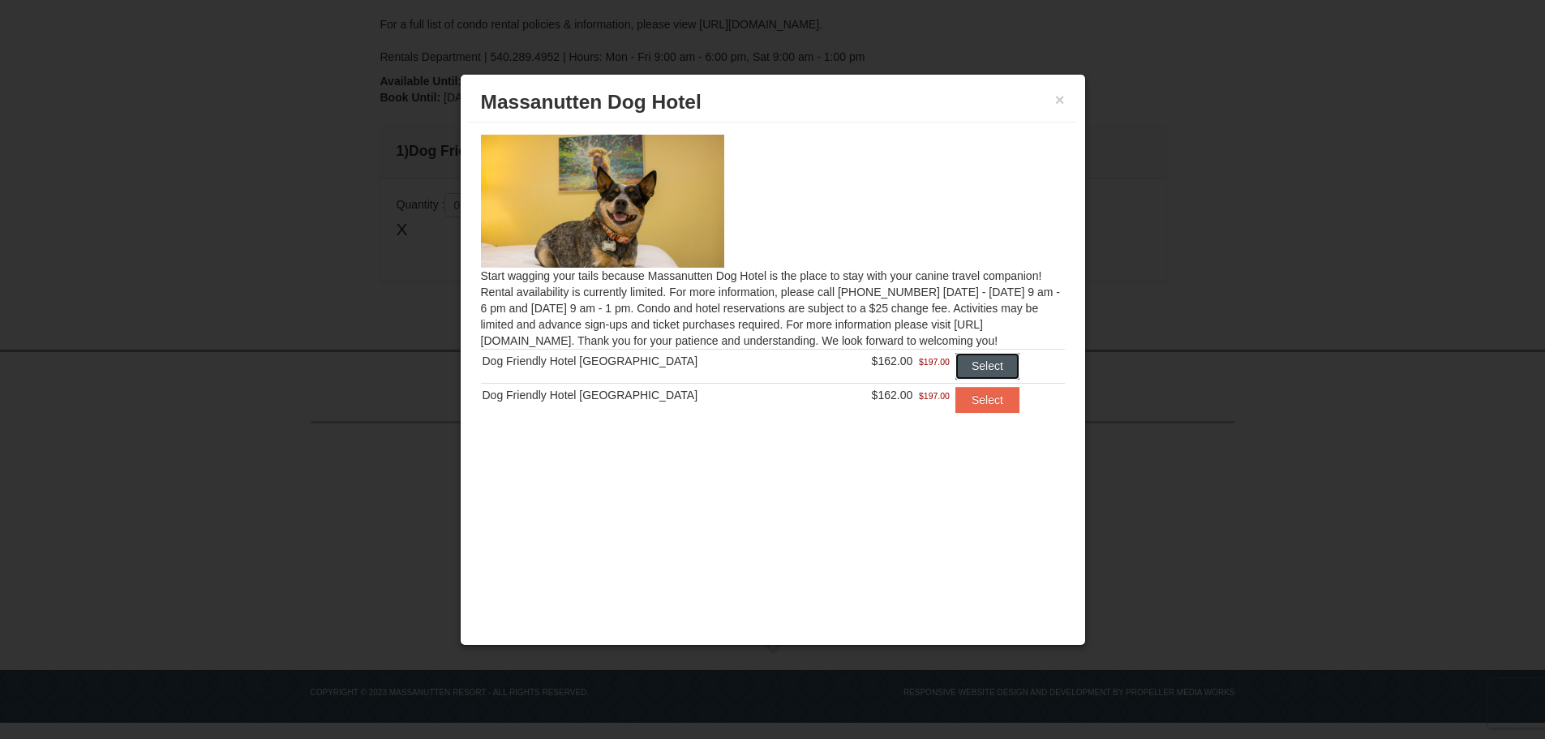
click at [987, 368] on button "Select" at bounding box center [987, 366] width 64 height 26
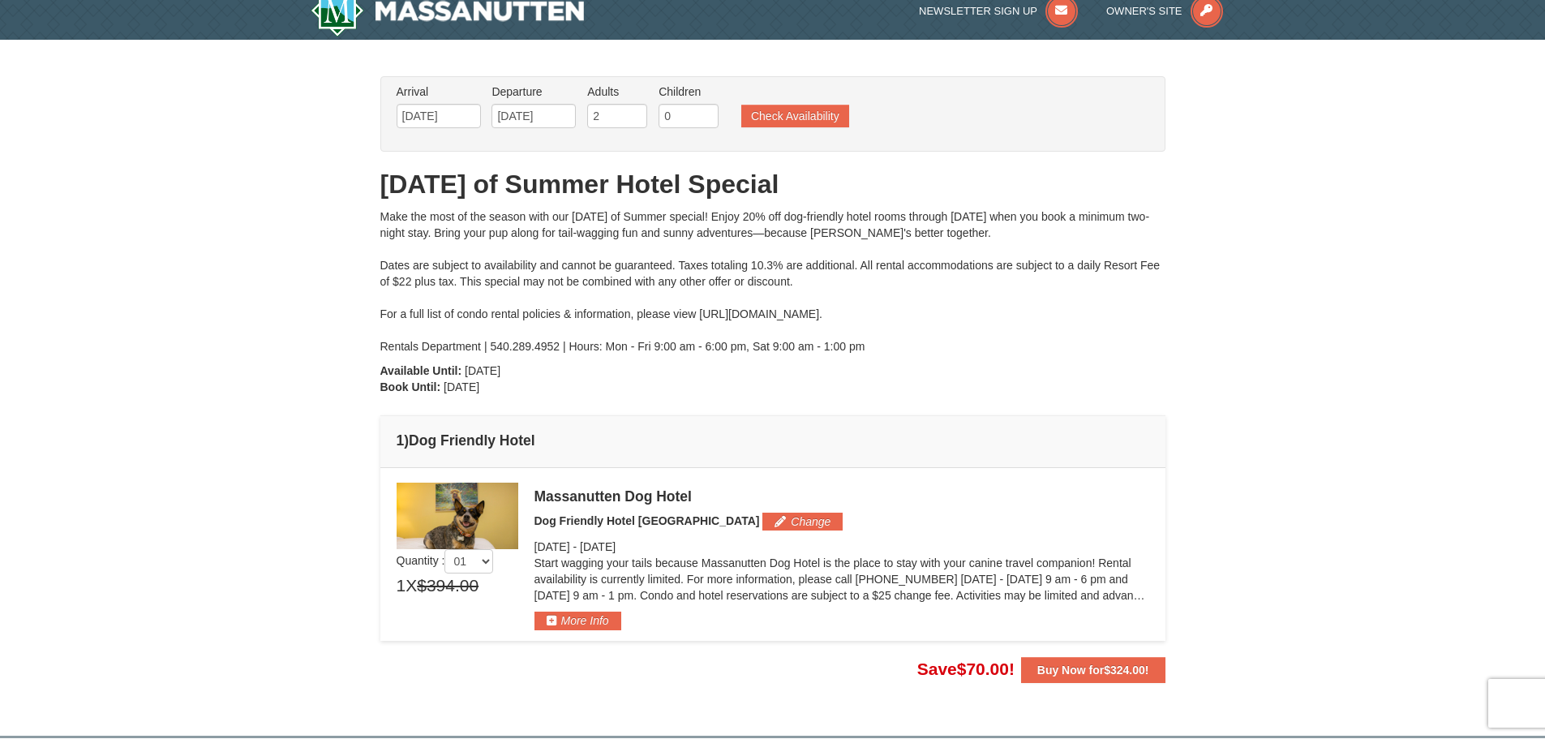
scroll to position [0, 0]
